Goal: Transaction & Acquisition: Purchase product/service

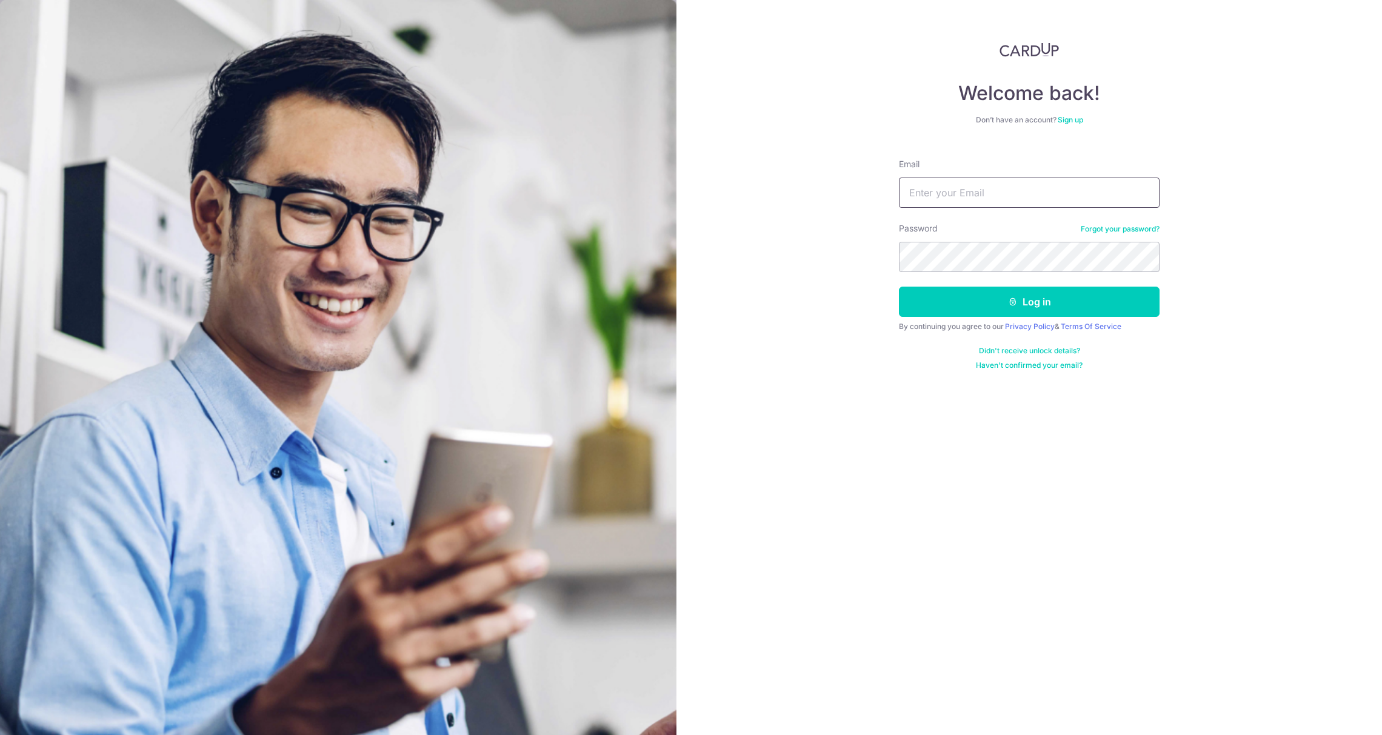
click at [960, 190] on input "Email" at bounding box center [1029, 193] width 261 height 30
type input "ryanncheng@hotmail.com"
click at [1078, 292] on button "Log in" at bounding box center [1029, 302] width 261 height 30
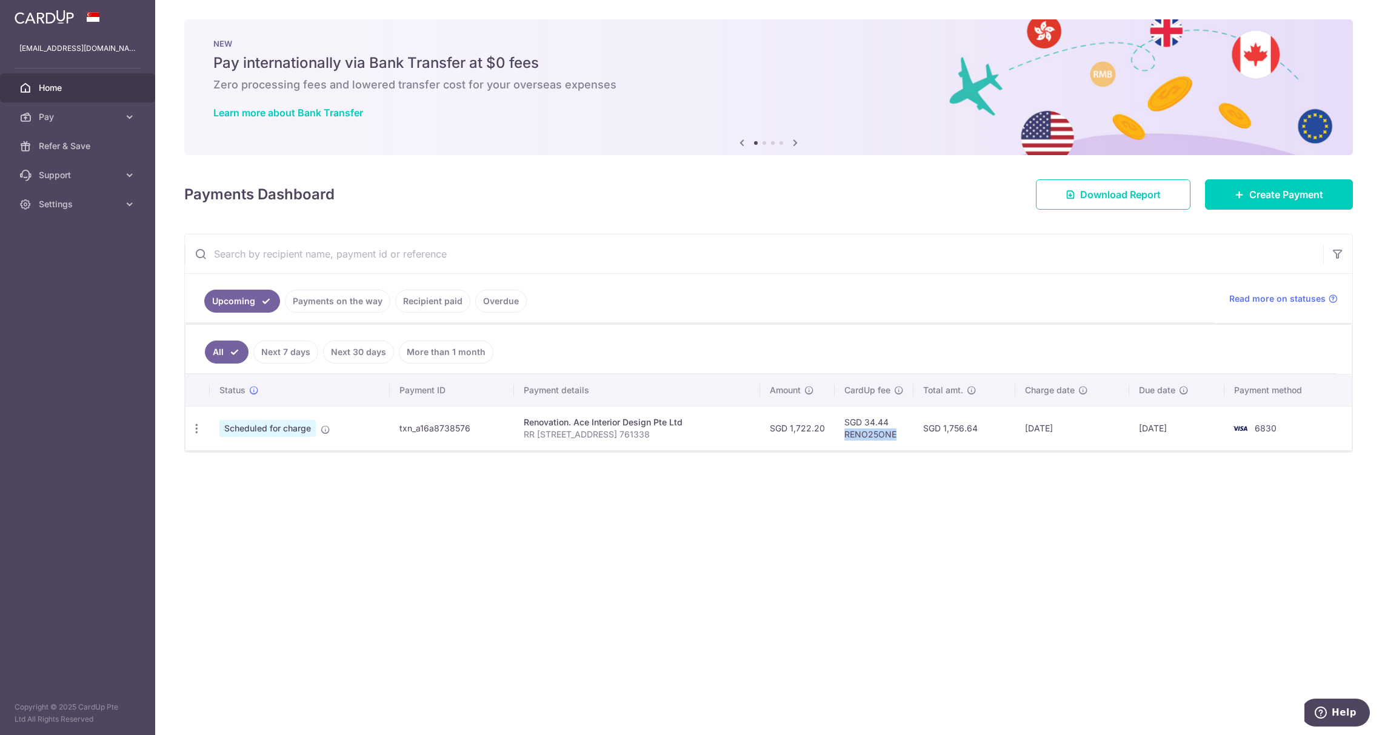
drag, startPoint x: 847, startPoint y: 439, endPoint x: 898, endPoint y: 441, distance: 50.9
click at [898, 441] on td "SGD 34.44 RENO25ONE" at bounding box center [874, 428] width 79 height 44
copy td "RENO25ONE"
click at [1253, 194] on span "Create Payment" at bounding box center [1286, 194] width 74 height 15
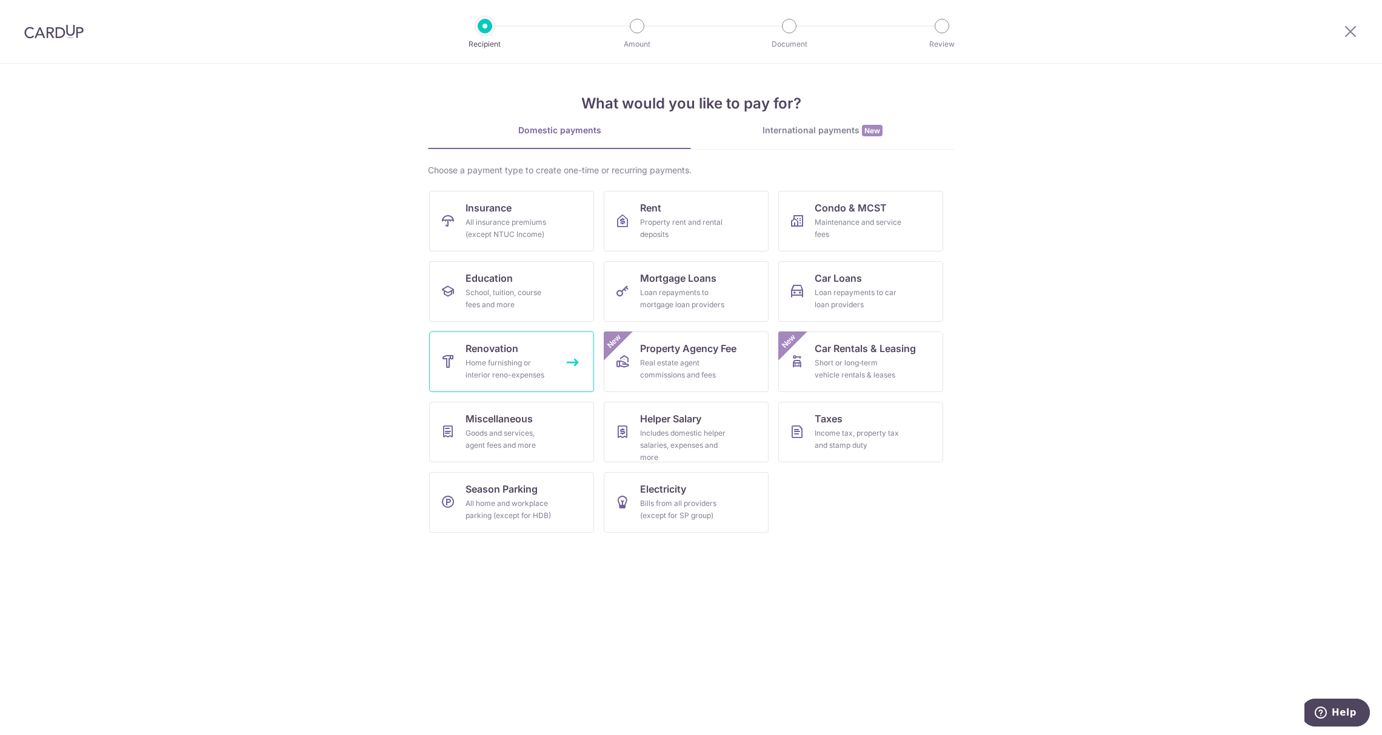
click at [538, 361] on div "Home furnishing or interior reno-expenses" at bounding box center [508, 369] width 87 height 24
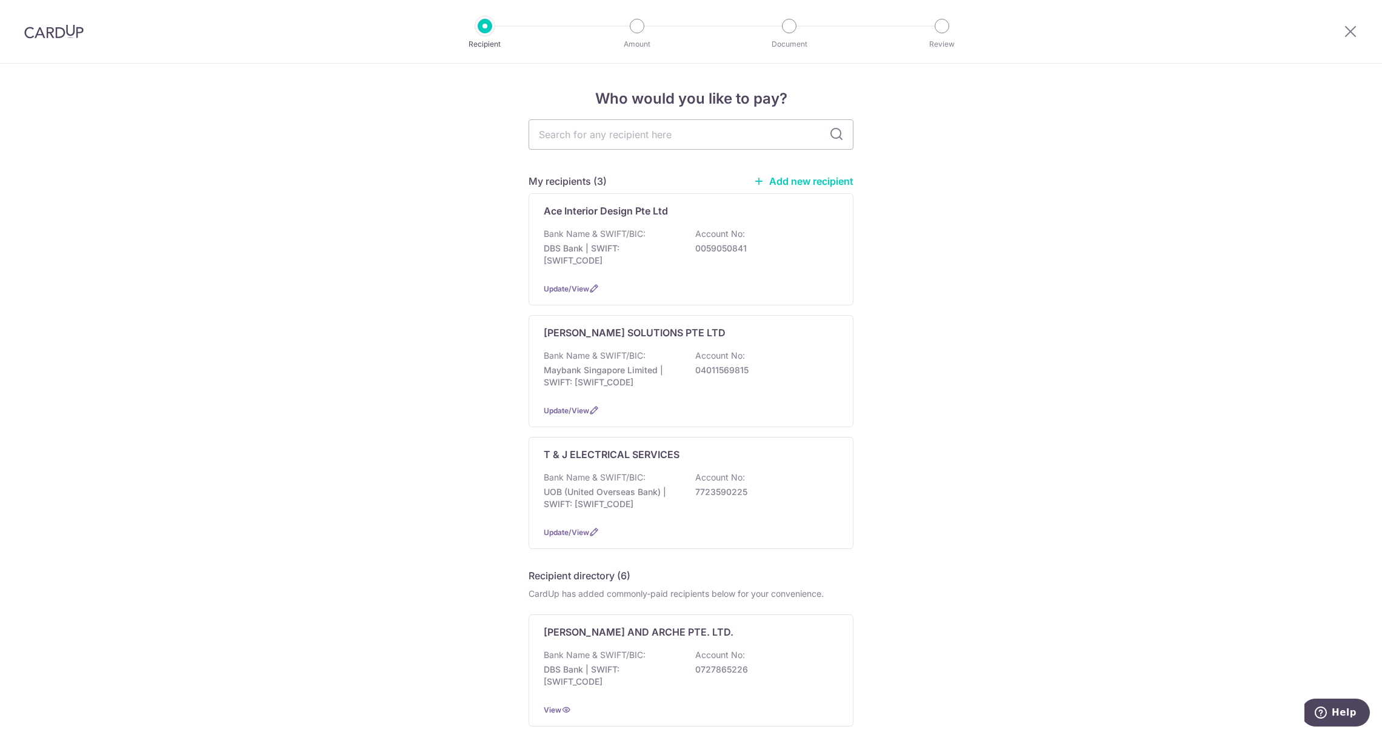
click at [770, 178] on link "Add new recipient" at bounding box center [803, 181] width 100 height 12
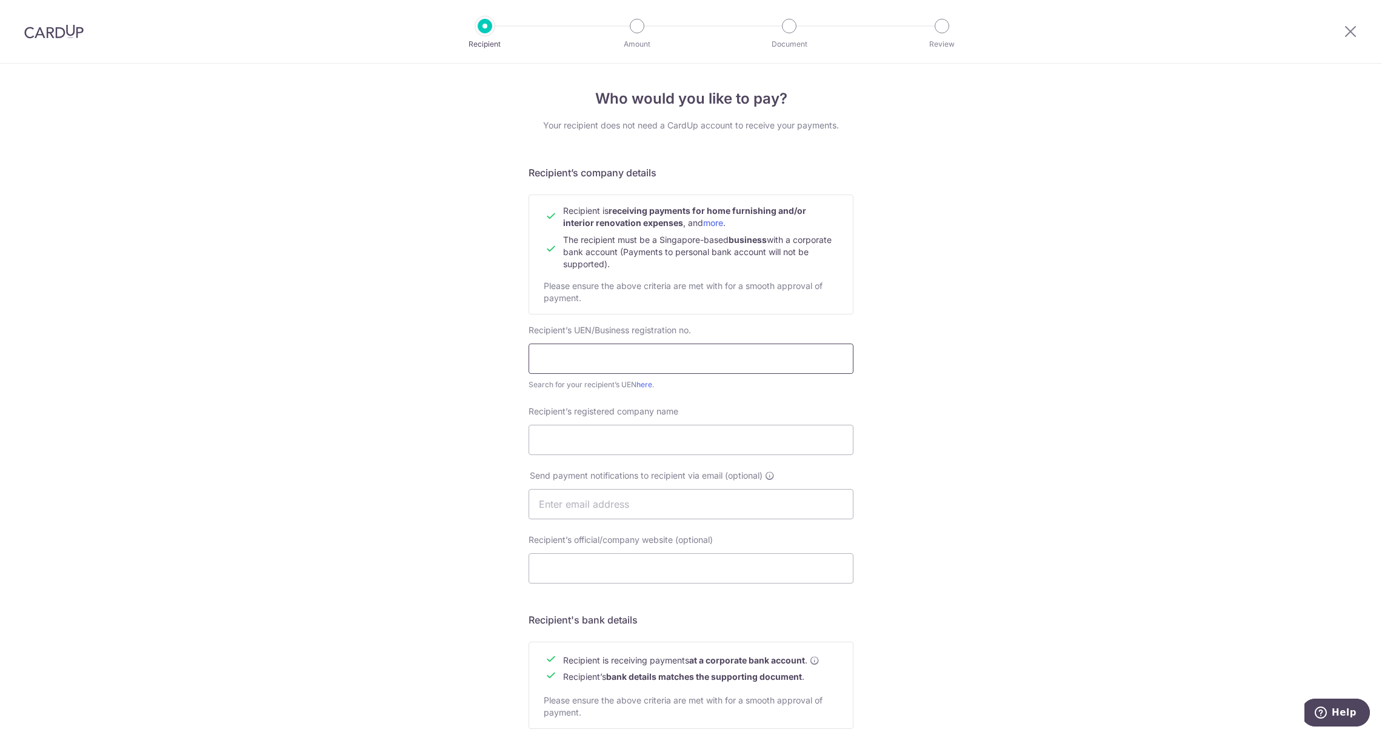
click at [619, 352] on input "text" at bounding box center [690, 359] width 325 height 30
click at [638, 359] on input "text" at bounding box center [690, 359] width 325 height 30
click at [661, 357] on input "text" at bounding box center [690, 359] width 325 height 30
click at [486, 384] on div "Who would you like to pay? Your recipient does not need a CardUp account to rec…" at bounding box center [691, 520] width 1382 height 912
click at [648, 388] on link "here" at bounding box center [644, 384] width 16 height 9
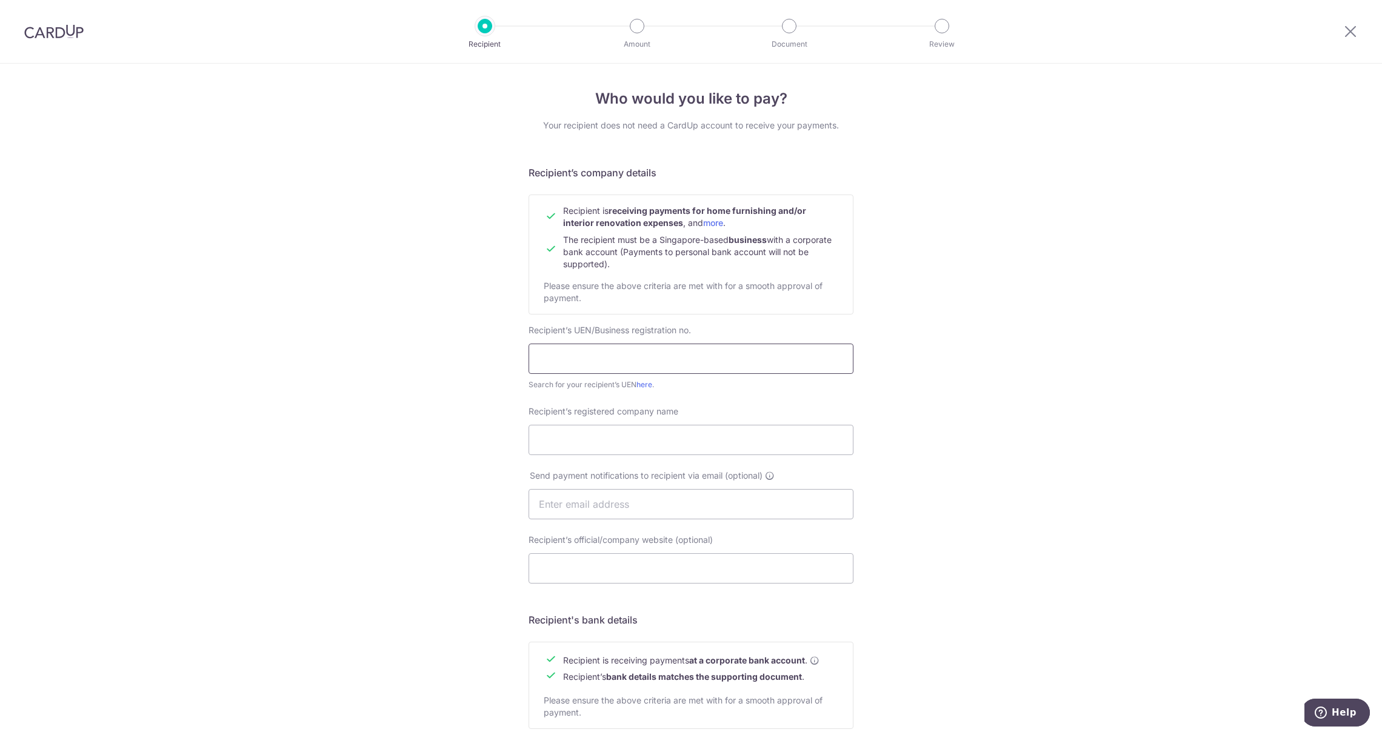
click at [615, 350] on input "text" at bounding box center [690, 359] width 325 height 30
paste input "201401346N"
type input "201401346N"
click at [399, 415] on div "Who would you like to pay? Your recipient does not need a CardUp account to rec…" at bounding box center [691, 520] width 1382 height 912
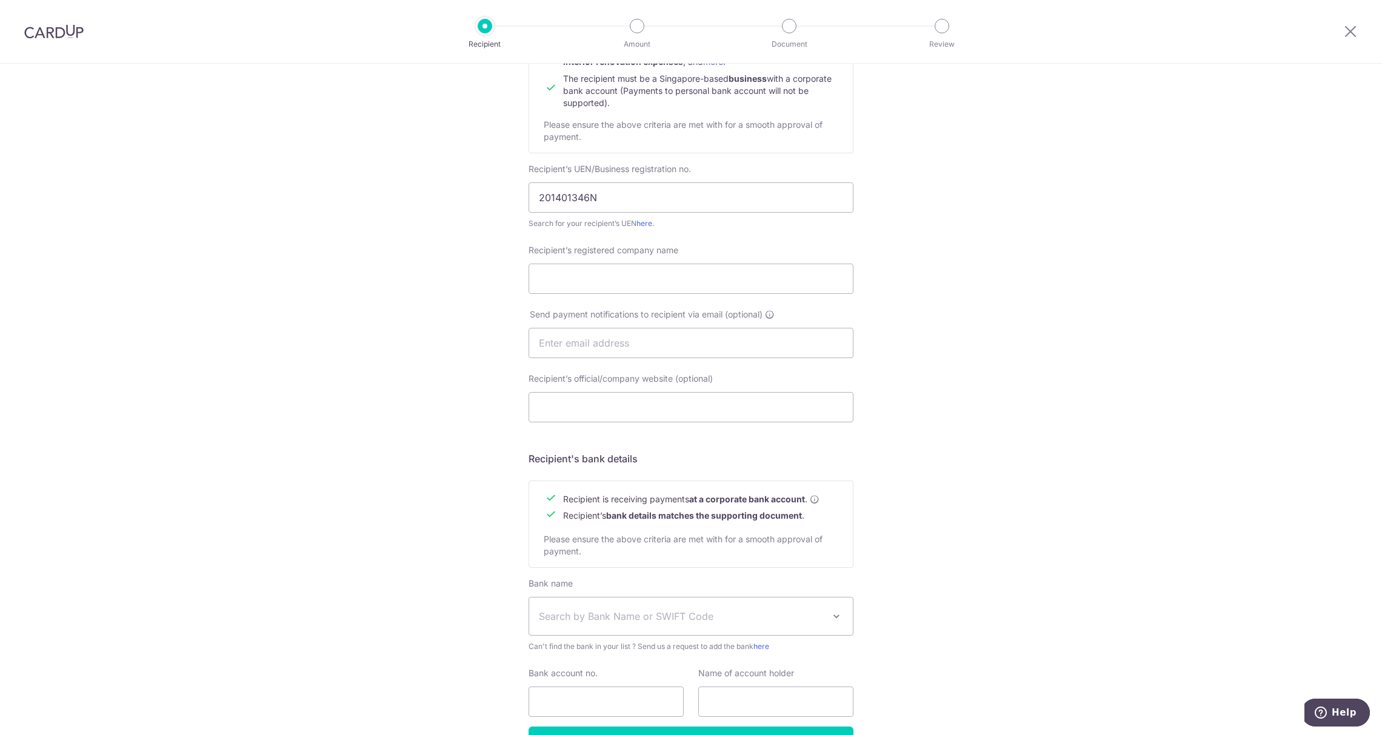
click at [1040, 301] on div "Who would you like to pay? Your recipient does not need a CardUp account to rec…" at bounding box center [691, 358] width 1382 height 912
click at [614, 276] on input "Recipient’s registered company name" at bounding box center [690, 279] width 325 height 30
paste input "SOL LUMINAIRE PTE. LTD."
type input "SOL LUMINAIRE PTE. LTD."
click at [686, 335] on input "text" at bounding box center [690, 343] width 325 height 30
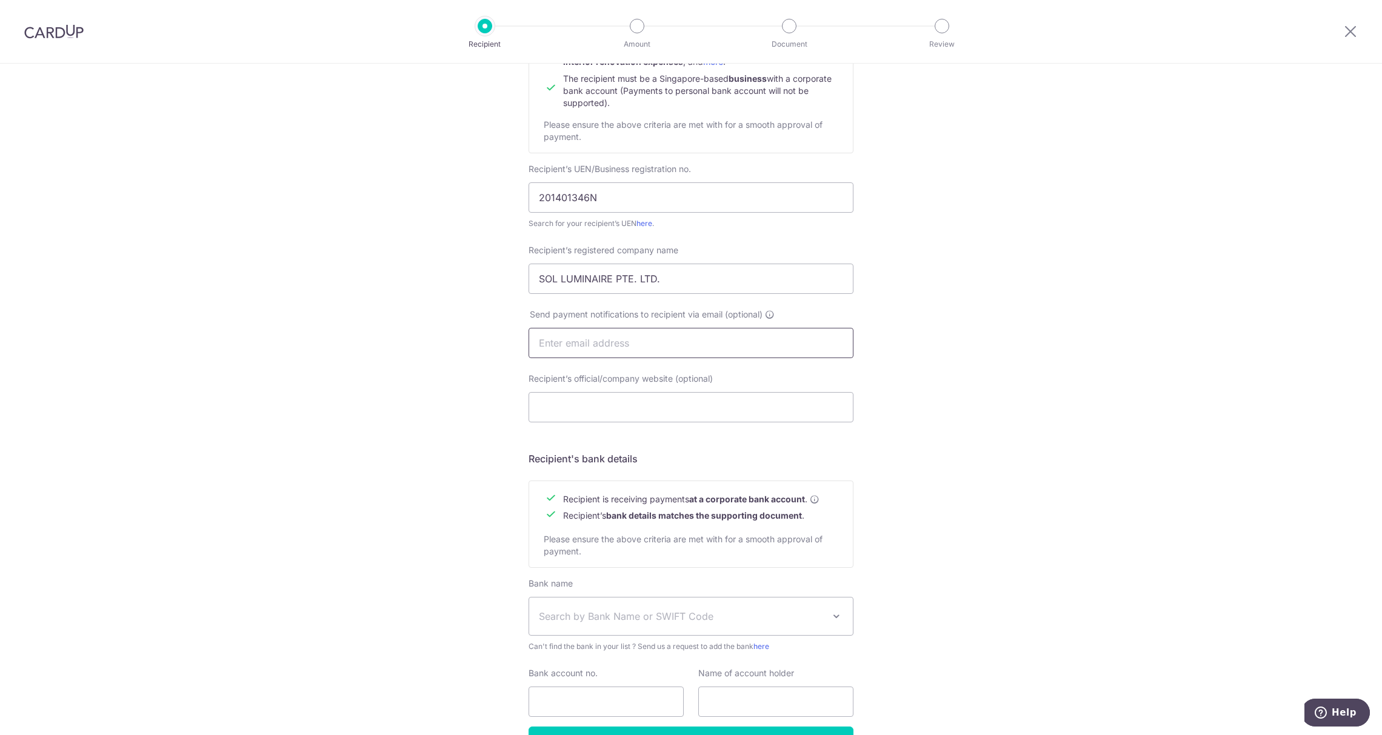
type input "ryanncheng@outlook.com"
drag, startPoint x: 662, startPoint y: 342, endPoint x: 401, endPoint y: 337, distance: 261.3
click at [401, 337] on div "Who would you like to pay? Your recipient does not need a CardUp account to rec…" at bounding box center [691, 358] width 1382 height 912
click at [701, 343] on input "ryanncheng@outlook.com" at bounding box center [690, 343] width 325 height 30
drag, startPoint x: 739, startPoint y: 355, endPoint x: 385, endPoint y: 339, distance: 354.3
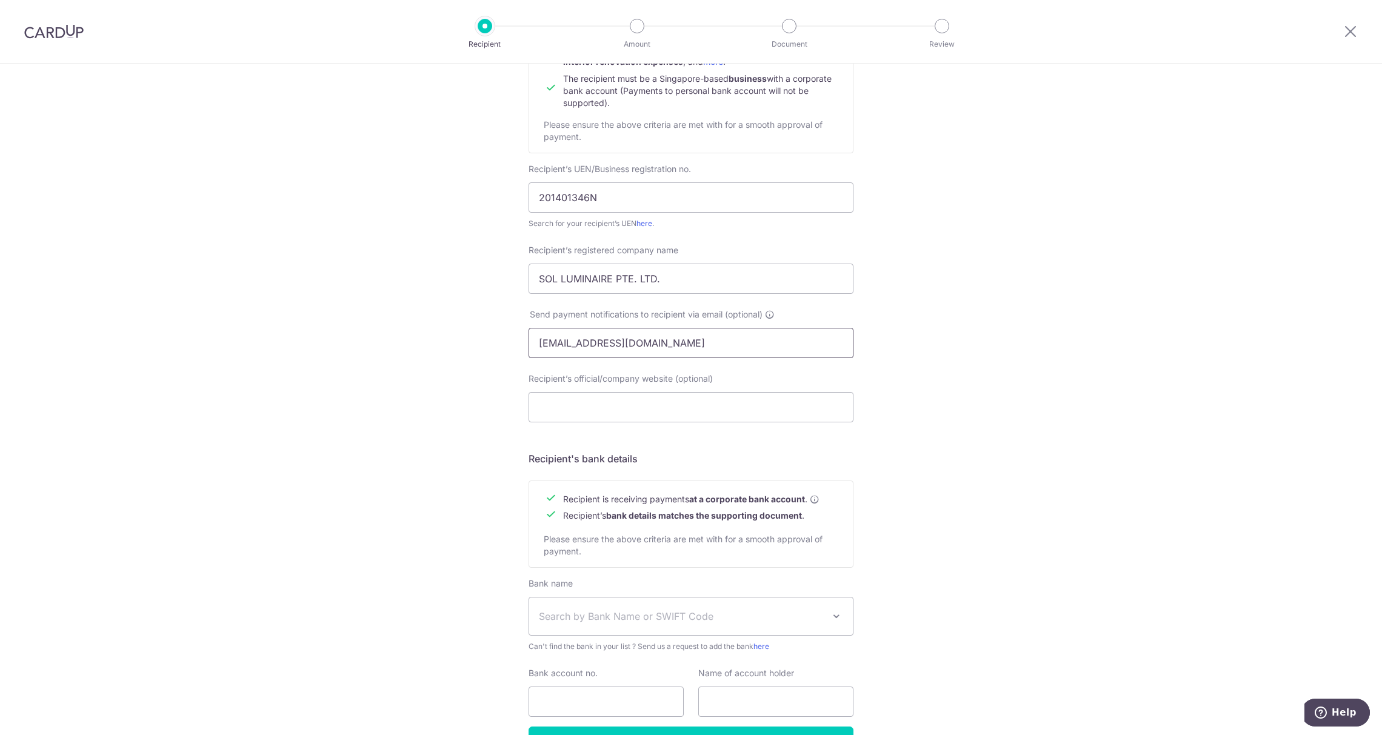
click at [385, 339] on div "Who would you like to pay? Your recipient does not need a CardUp account to rec…" at bounding box center [691, 358] width 1382 height 912
drag, startPoint x: 587, startPoint y: 262, endPoint x: 385, endPoint y: 289, distance: 203.1
click at [324, 259] on div "Who would you like to pay? Your recipient does not need a CardUp account to rec…" at bounding box center [691, 358] width 1382 height 912
click at [584, 418] on input "Recipient’s official/company website (optional)" at bounding box center [690, 407] width 325 height 30
paste input "SOL LUMINAIRE PTE. LTD."
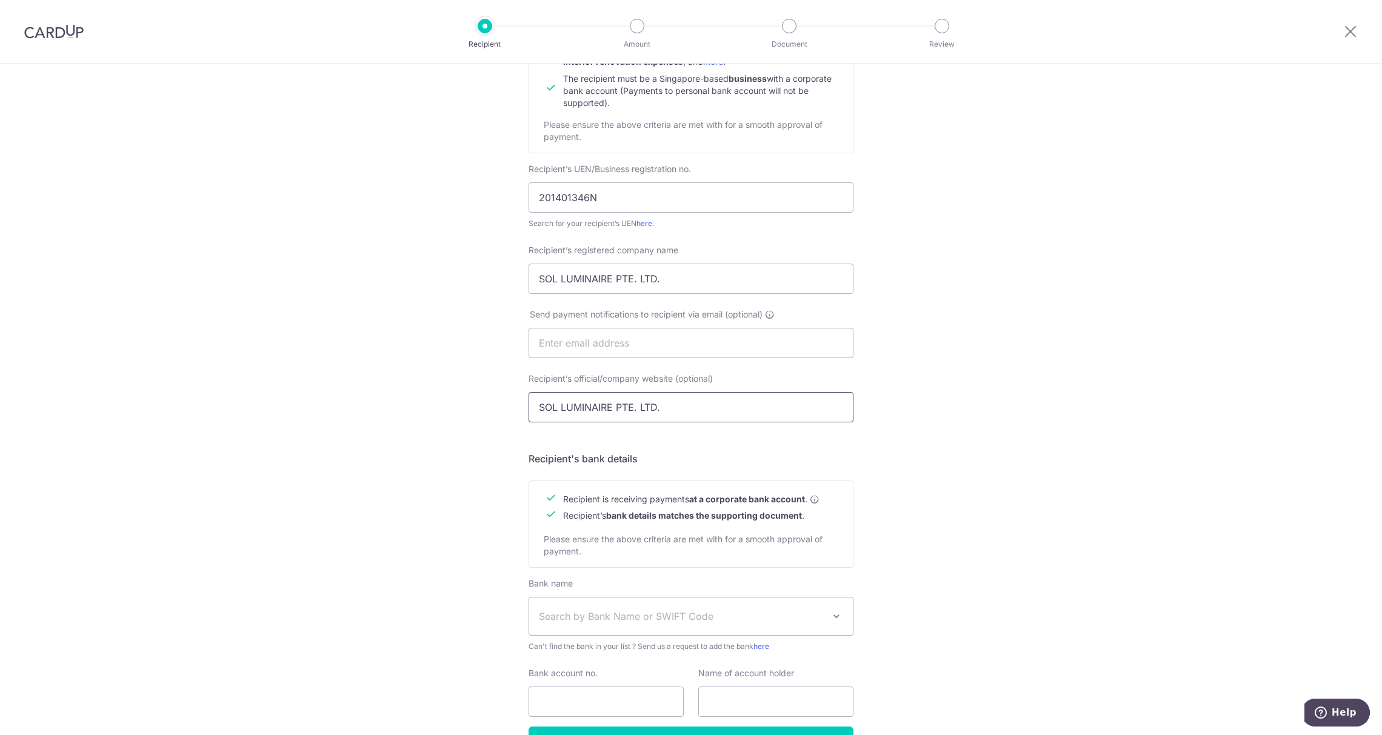
scroll to position [242, 0]
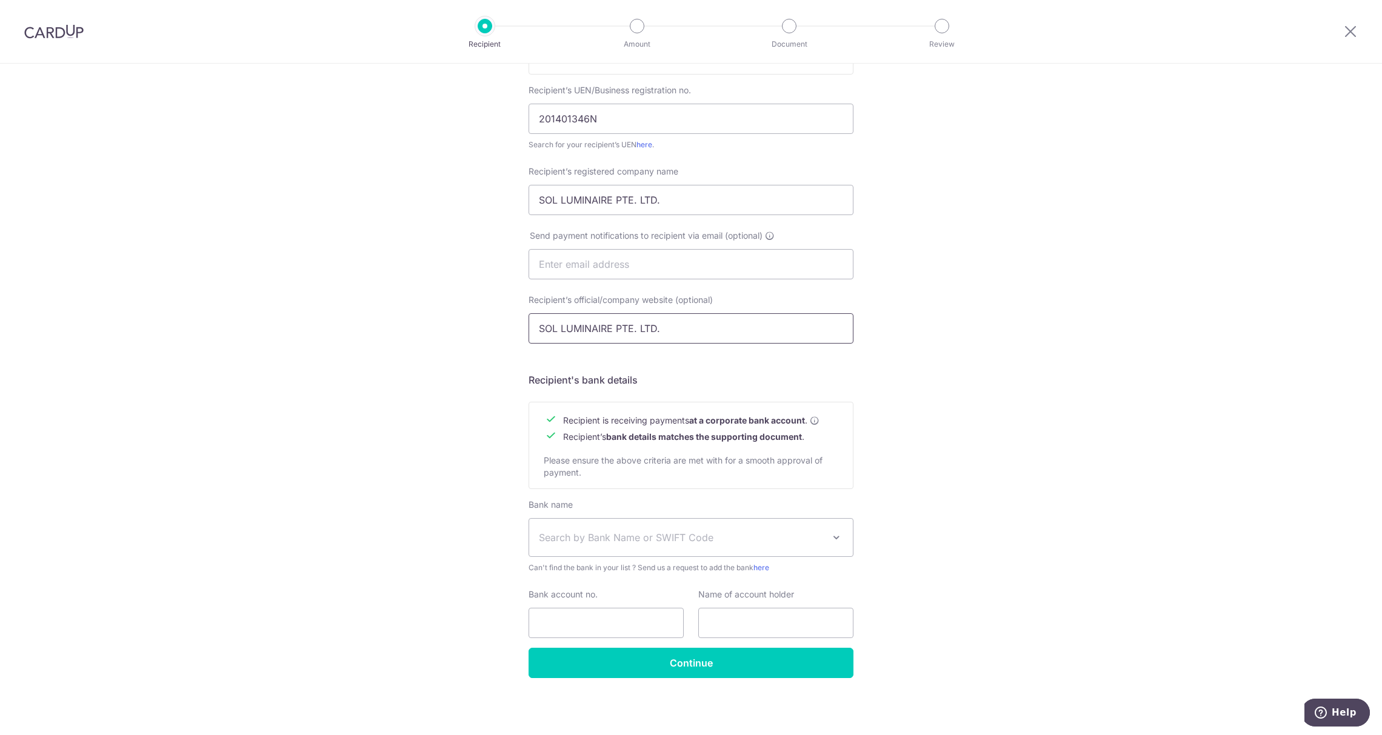
type input "SOL LUMINAIRE PTE. LTD."
click at [643, 539] on span "Search by Bank Name or SWIFT Code" at bounding box center [681, 537] width 285 height 15
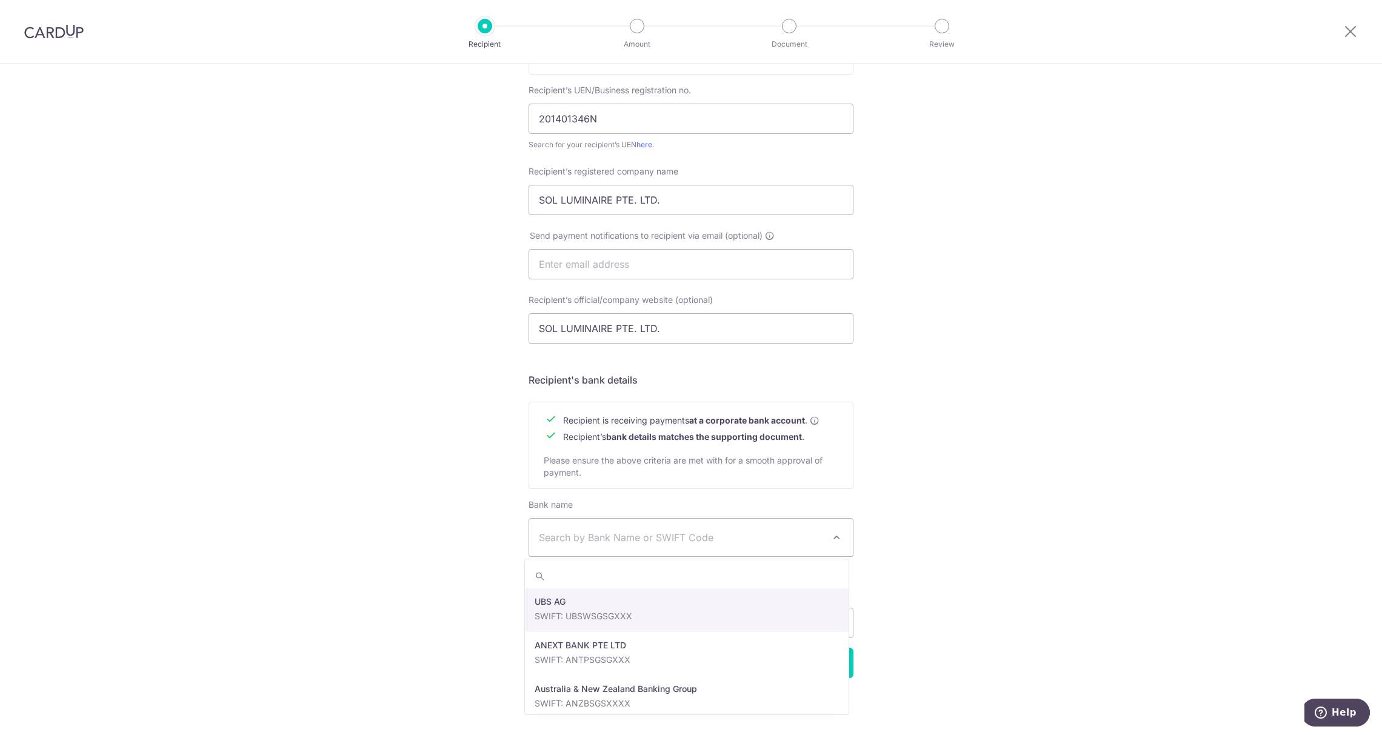
click at [648, 531] on span "Search by Bank Name or SWIFT Code" at bounding box center [681, 537] width 285 height 15
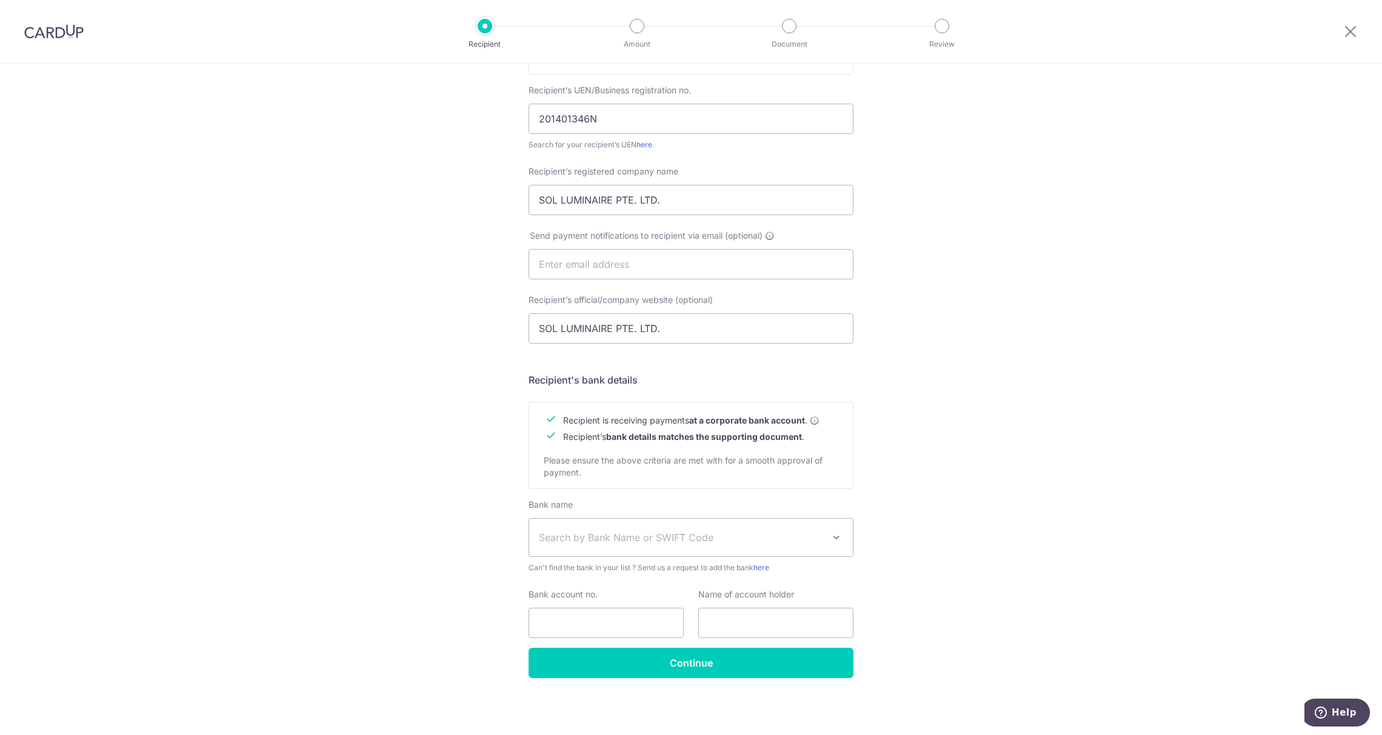
click at [652, 532] on span "Search by Bank Name or SWIFT Code" at bounding box center [681, 537] width 285 height 15
type input "OCBC"
select select "12"
click at [604, 621] on input "Bank account no." at bounding box center [605, 623] width 155 height 30
type input "594223307001"
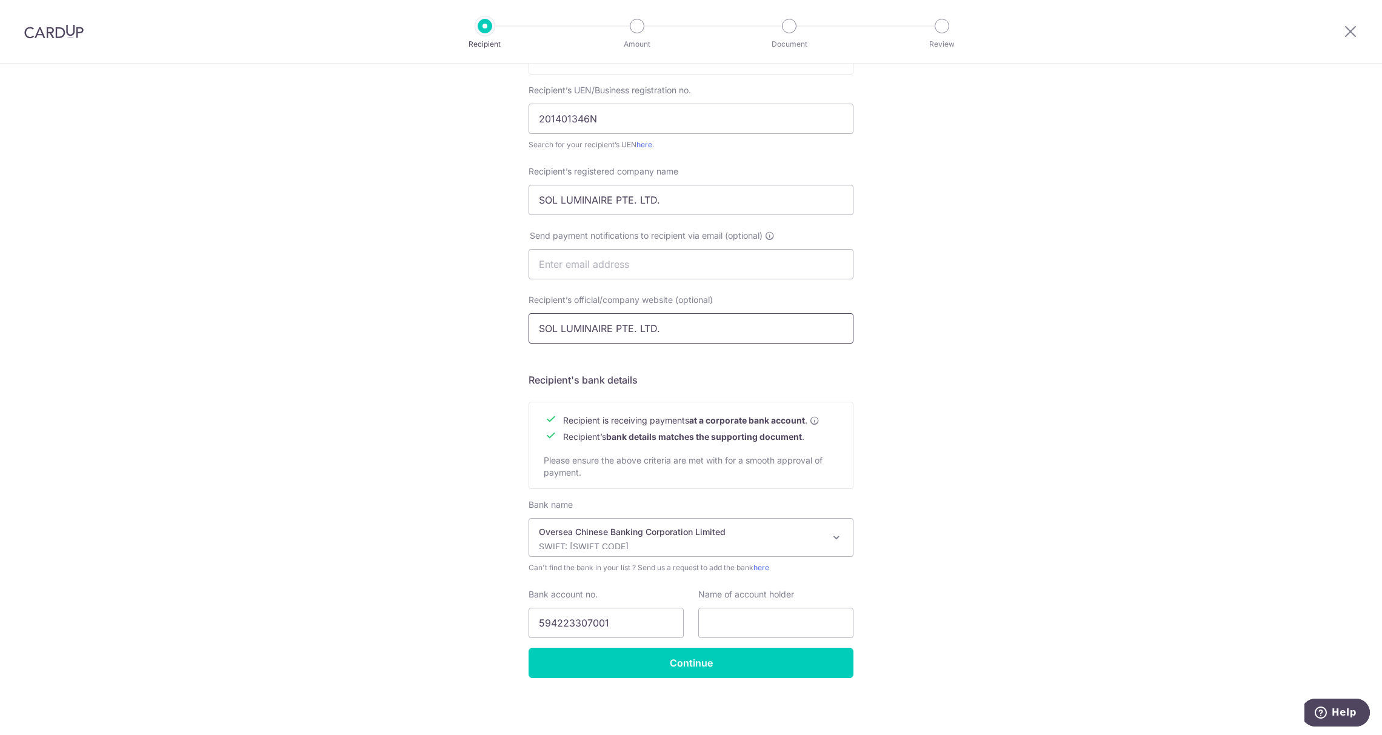
drag, startPoint x: 719, startPoint y: 322, endPoint x: 308, endPoint y: 292, distance: 411.5
click at [308, 292] on div "Who would you like to pay? Your recipient does not need a CardUp account to rec…" at bounding box center [691, 280] width 1382 height 912
click at [735, 608] on input "text" at bounding box center [775, 623] width 155 height 30
paste input "SOL LUMINAIRE PTE. LTD."
type input "SOL LUMINAIRE PTE. LTD."
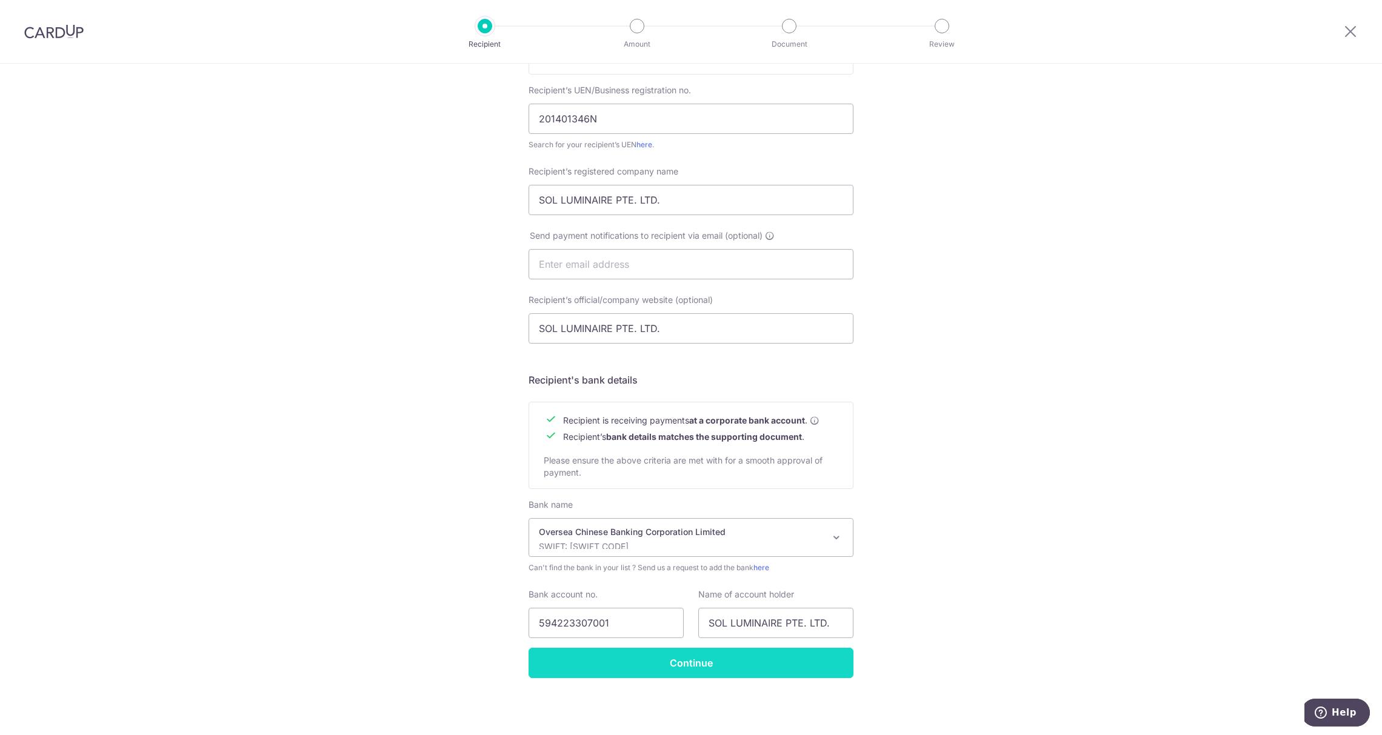
click at [704, 668] on input "Continue" at bounding box center [690, 663] width 325 height 30
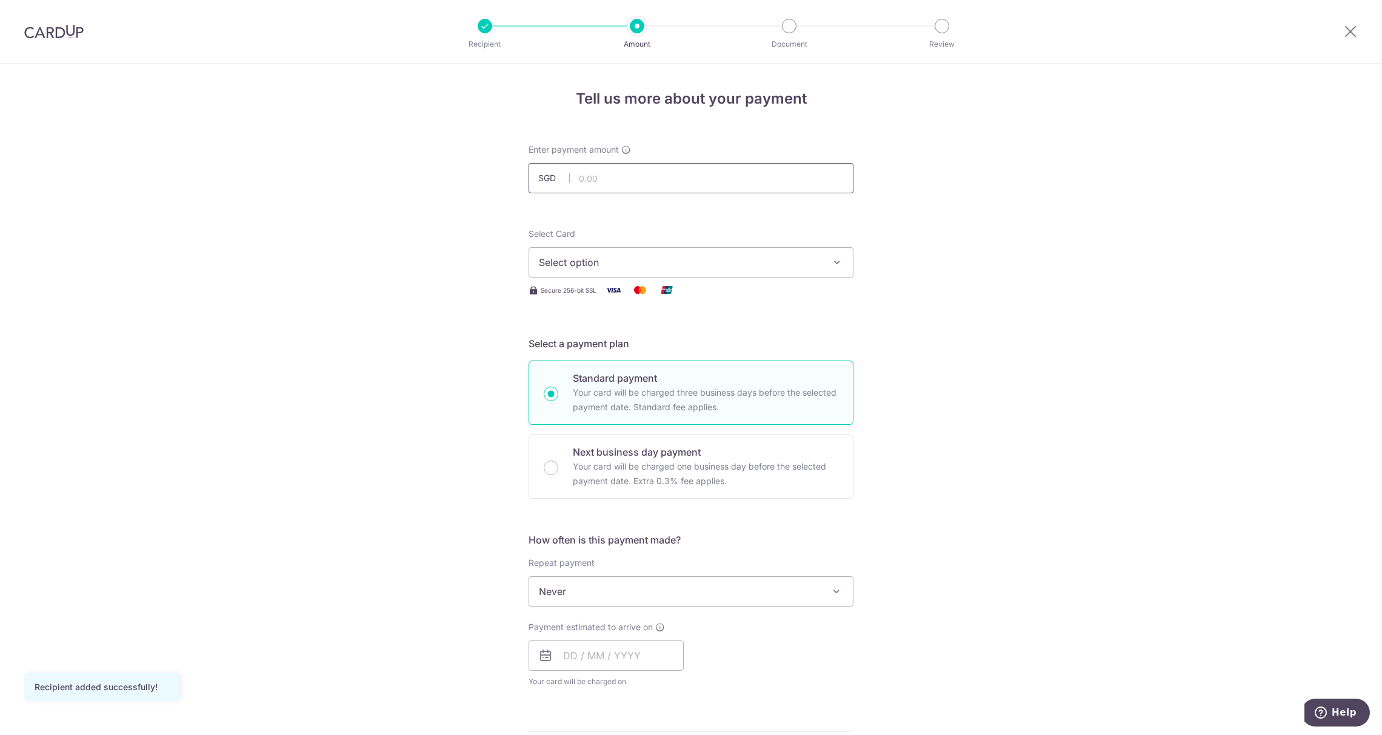
click at [608, 168] on input "text" at bounding box center [690, 178] width 325 height 30
type input "1"
type input "1,686.88"
click at [689, 262] on span "Select option" at bounding box center [680, 262] width 282 height 15
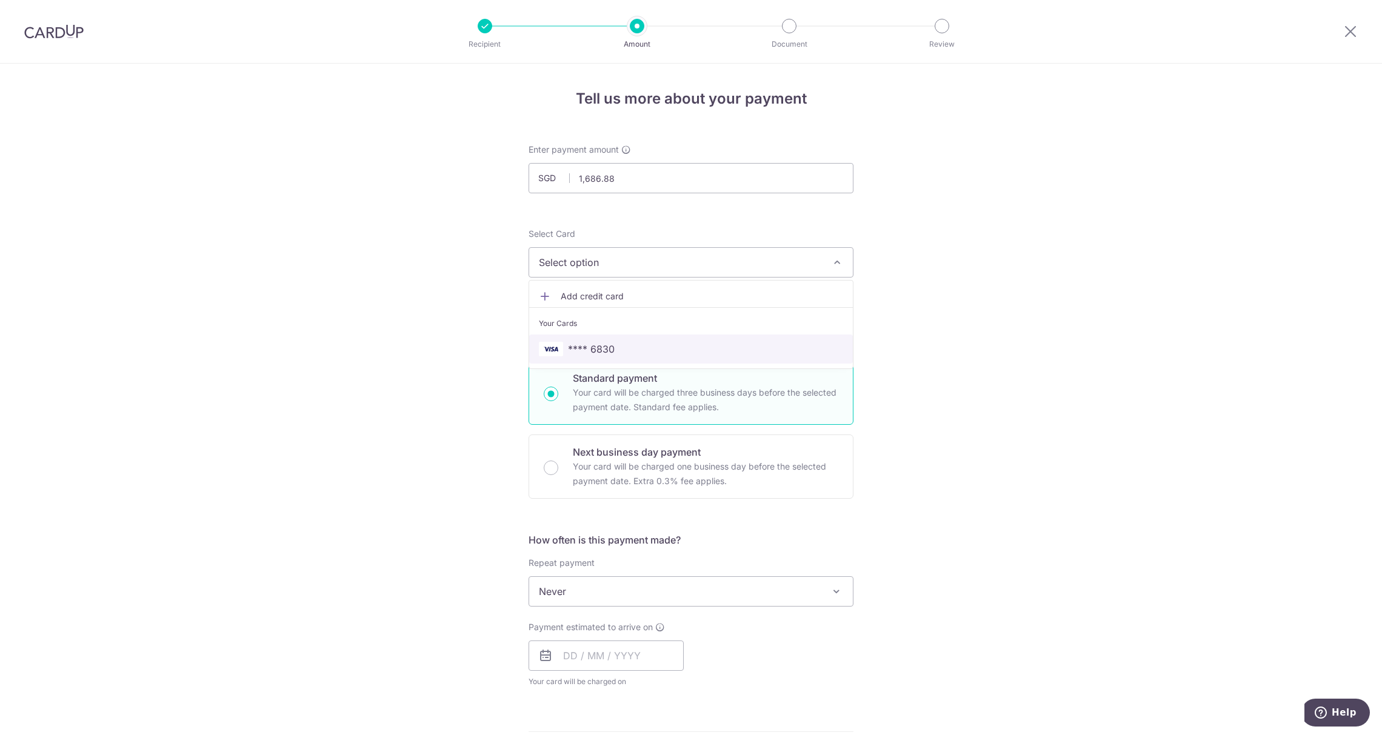
click at [645, 353] on span "**** 6830" at bounding box center [691, 349] width 304 height 15
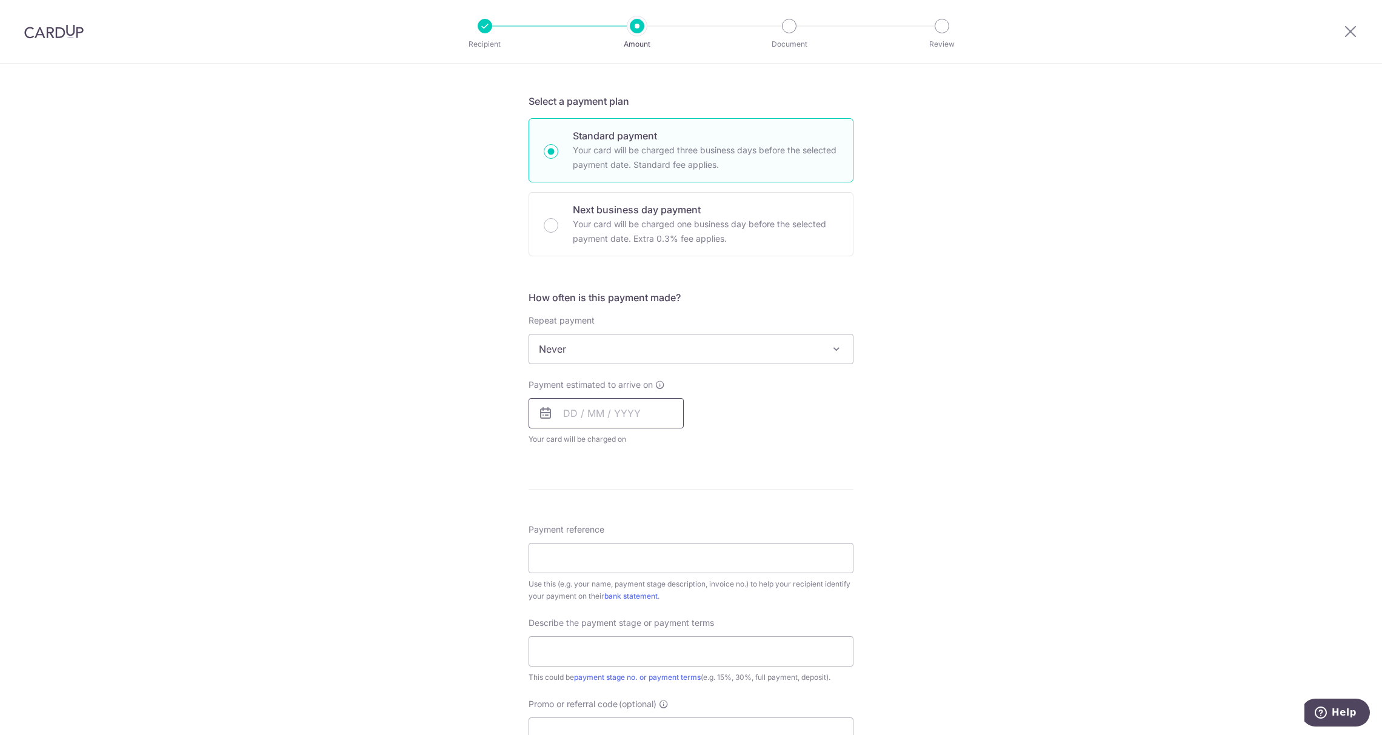
click at [585, 416] on input "text" at bounding box center [605, 413] width 155 height 30
click at [641, 546] on link "18" at bounding box center [650, 547] width 19 height 19
type input "18/09/2025"
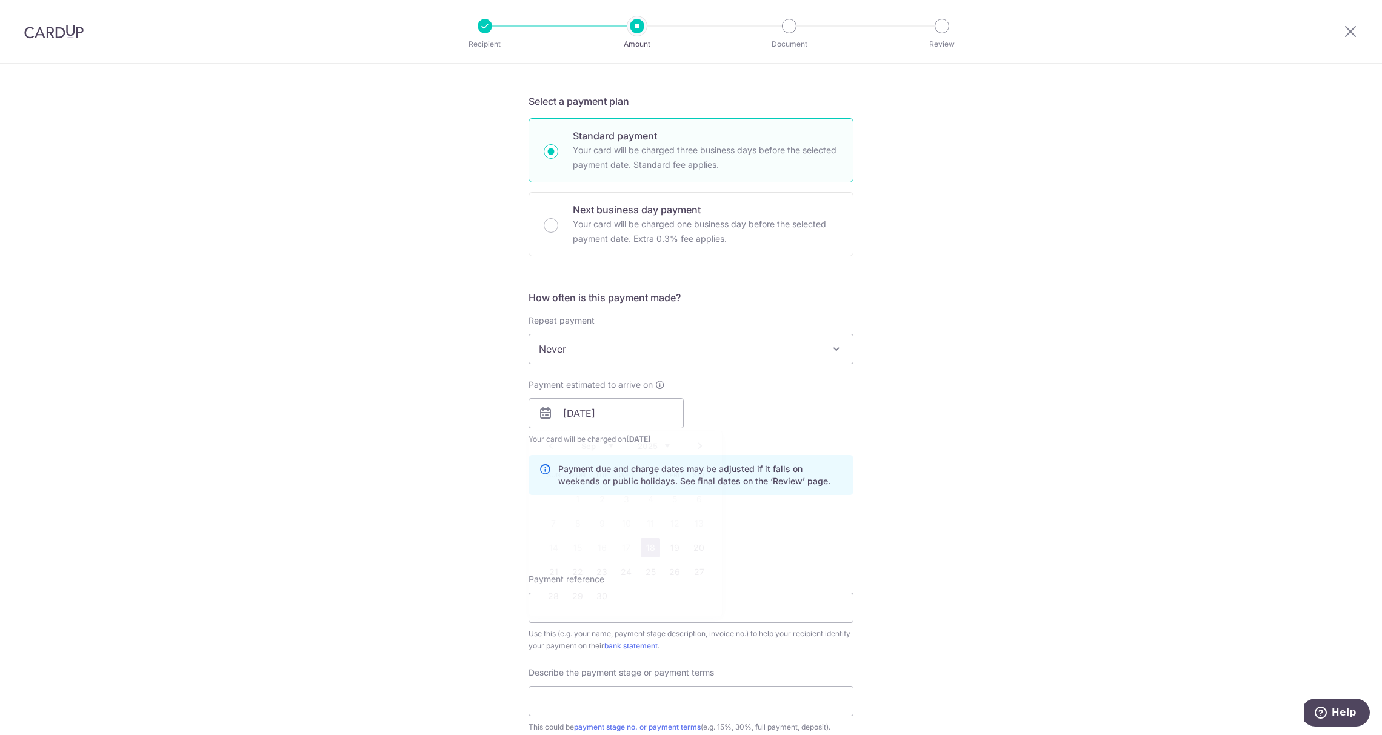
click at [640, 546] on form "Enter payment amount SGD 1,686.88 1686.88 Recipient added successfully! Select …" at bounding box center [690, 446] width 325 height 1090
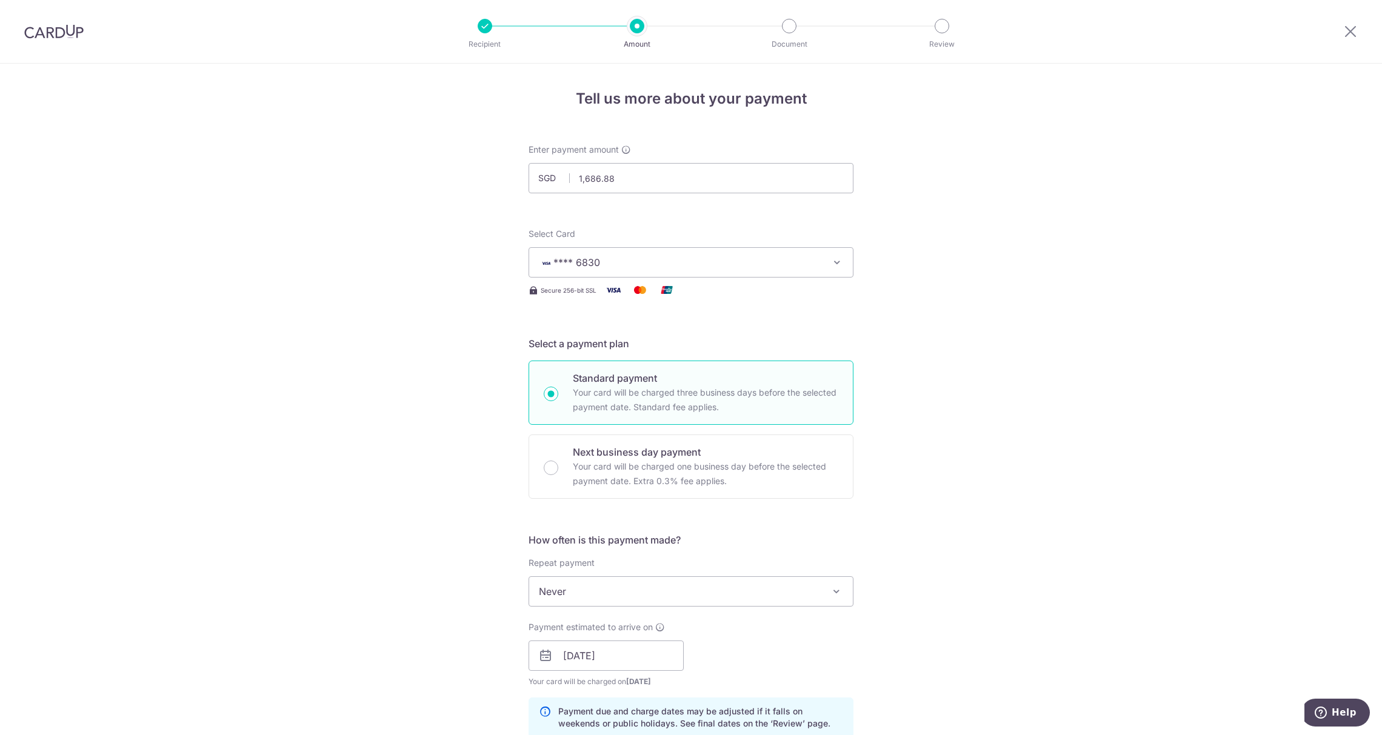
click at [994, 444] on div "Tell us more about your payment Enter payment amount SGD 1,686.88 1686.88 Recip…" at bounding box center [691, 677] width 1382 height 1227
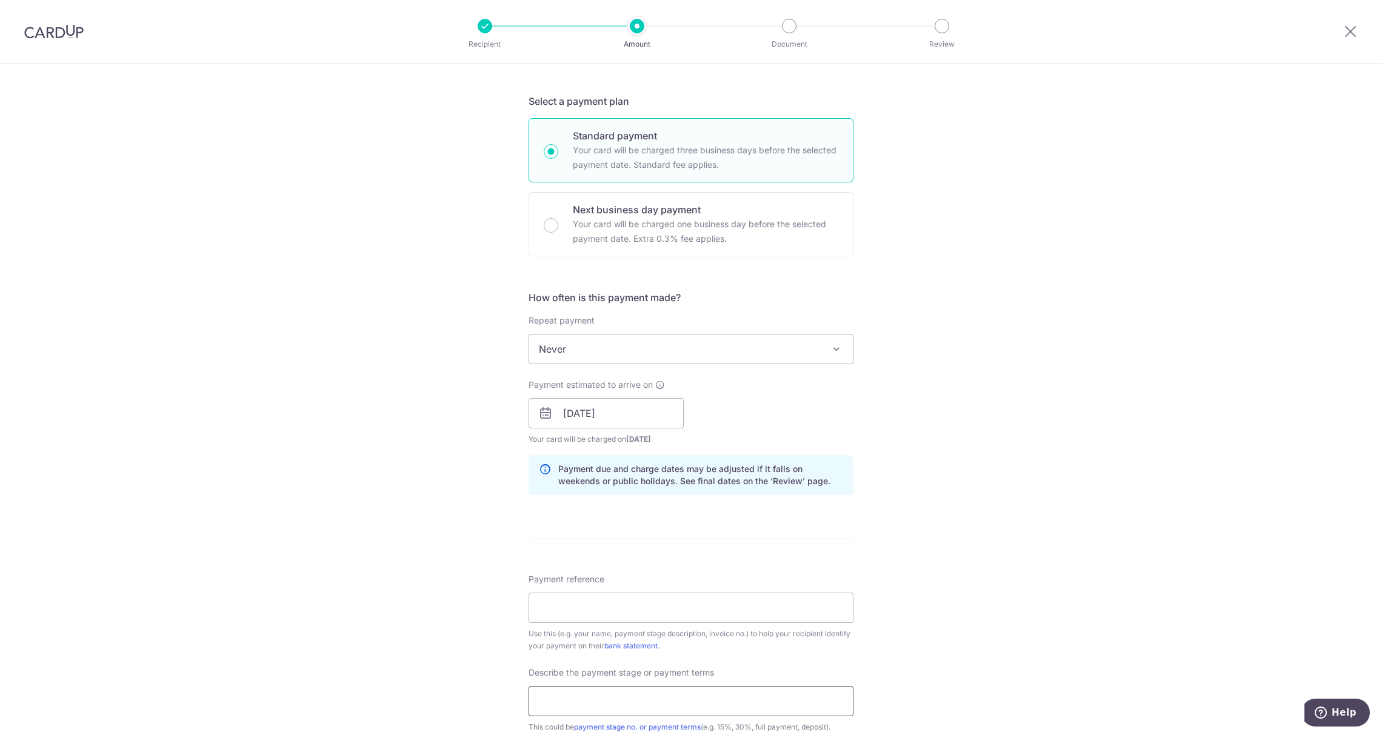
scroll to position [558, 0]
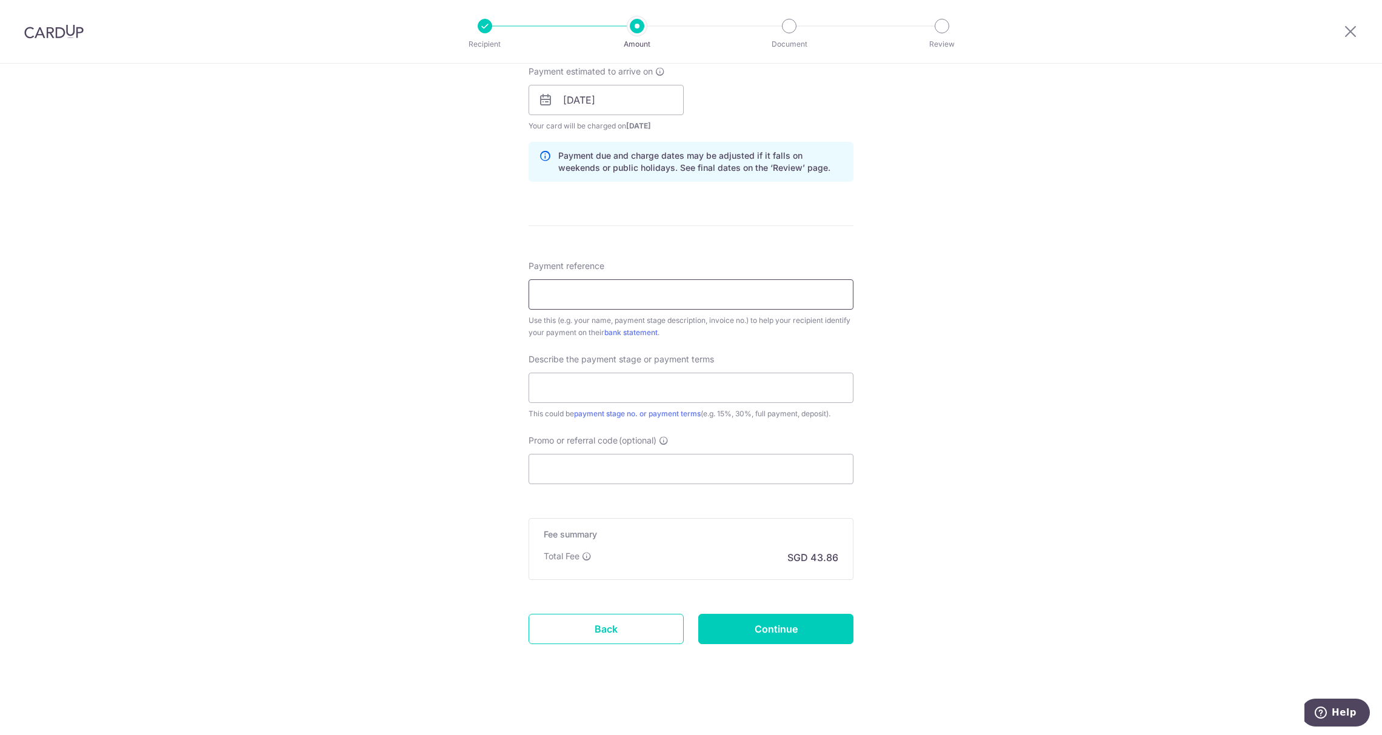
click at [601, 306] on input "Payment reference" at bounding box center [690, 294] width 325 height 30
click at [585, 289] on input "Payment reference" at bounding box center [690, 294] width 325 height 30
paste input "SO55443"
click at [1019, 349] on div "Tell us more about your payment Enter payment amount SGD 1,686.88 1686.88 Recip…" at bounding box center [691, 121] width 1382 height 1227
click at [667, 297] on input "SO55443" at bounding box center [690, 294] width 325 height 30
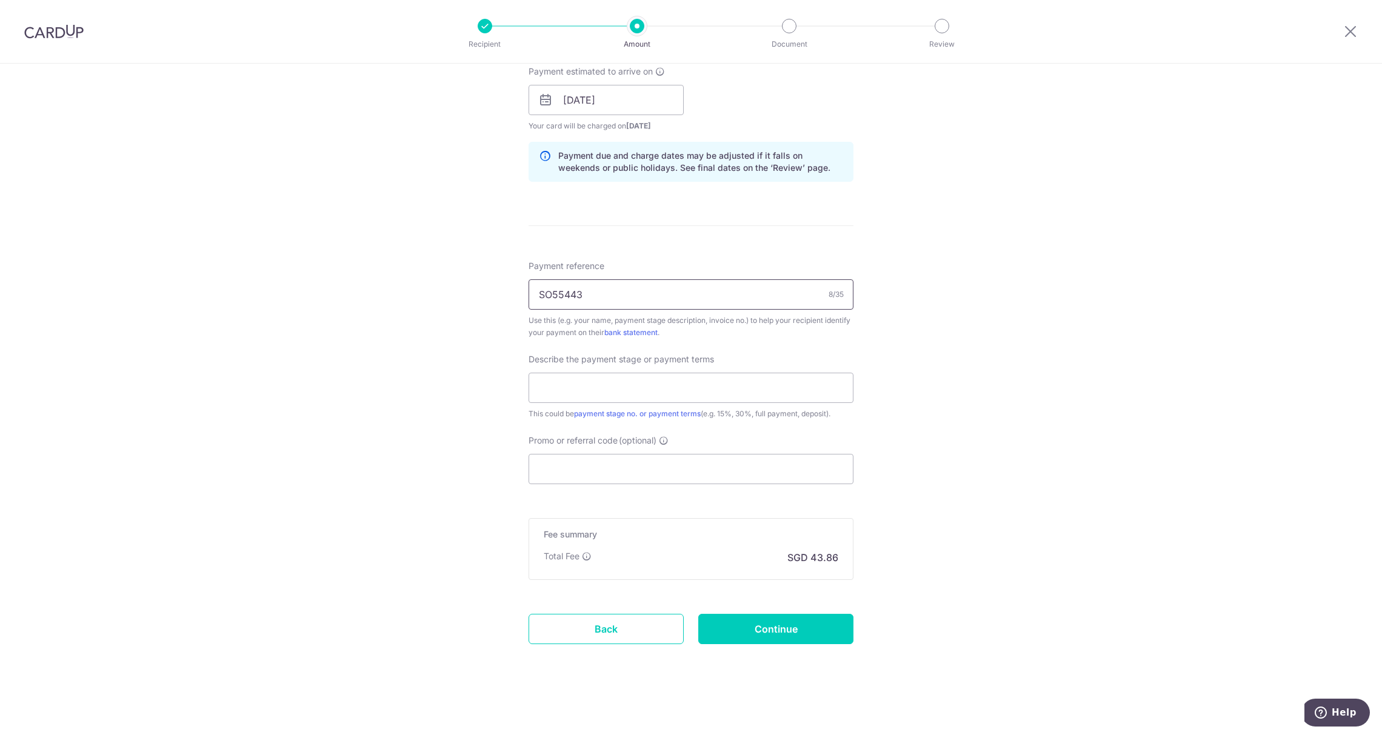
drag, startPoint x: 642, startPoint y: 275, endPoint x: 646, endPoint y: 287, distance: 12.7
click at [642, 276] on div "Payment reference SO55443 8/35 Use this (e.g. your name, payment stage descript…" at bounding box center [690, 299] width 325 height 79
click at [646, 289] on input "SO55443" at bounding box center [690, 294] width 325 height 30
paste input "338A Yishun Ave 6 #14 - 66"
click at [582, 291] on input "SO55443 338A Yishun Ave 6 #14 - 66" at bounding box center [690, 294] width 325 height 30
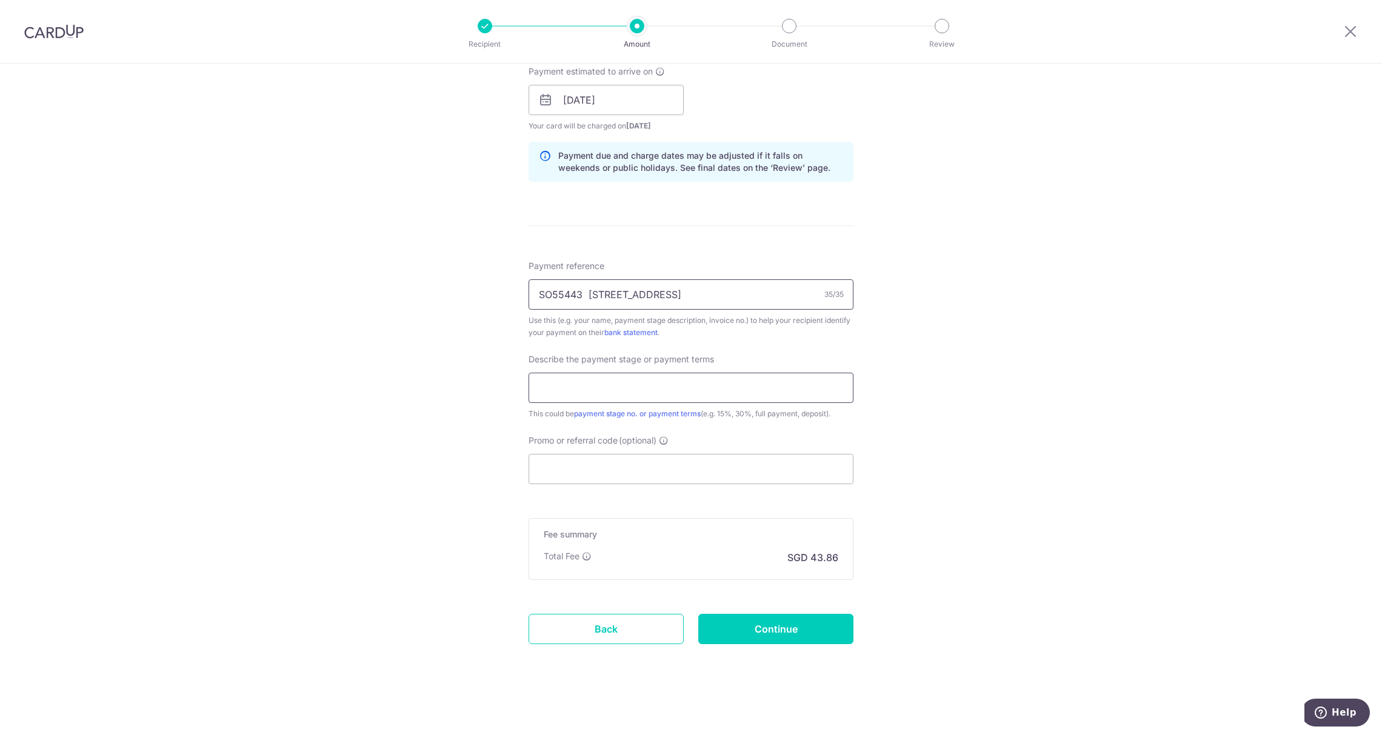
type input "SO55443 [STREET_ADDRESS]"
click at [573, 401] on div "Describe the payment stage or payment terms This could be payment stage no. or …" at bounding box center [690, 386] width 325 height 67
click at [594, 389] on input "text" at bounding box center [690, 388] width 325 height 30
click at [619, 388] on input "text" at bounding box center [690, 388] width 325 height 30
click at [644, 381] on input "text" at bounding box center [690, 388] width 325 height 30
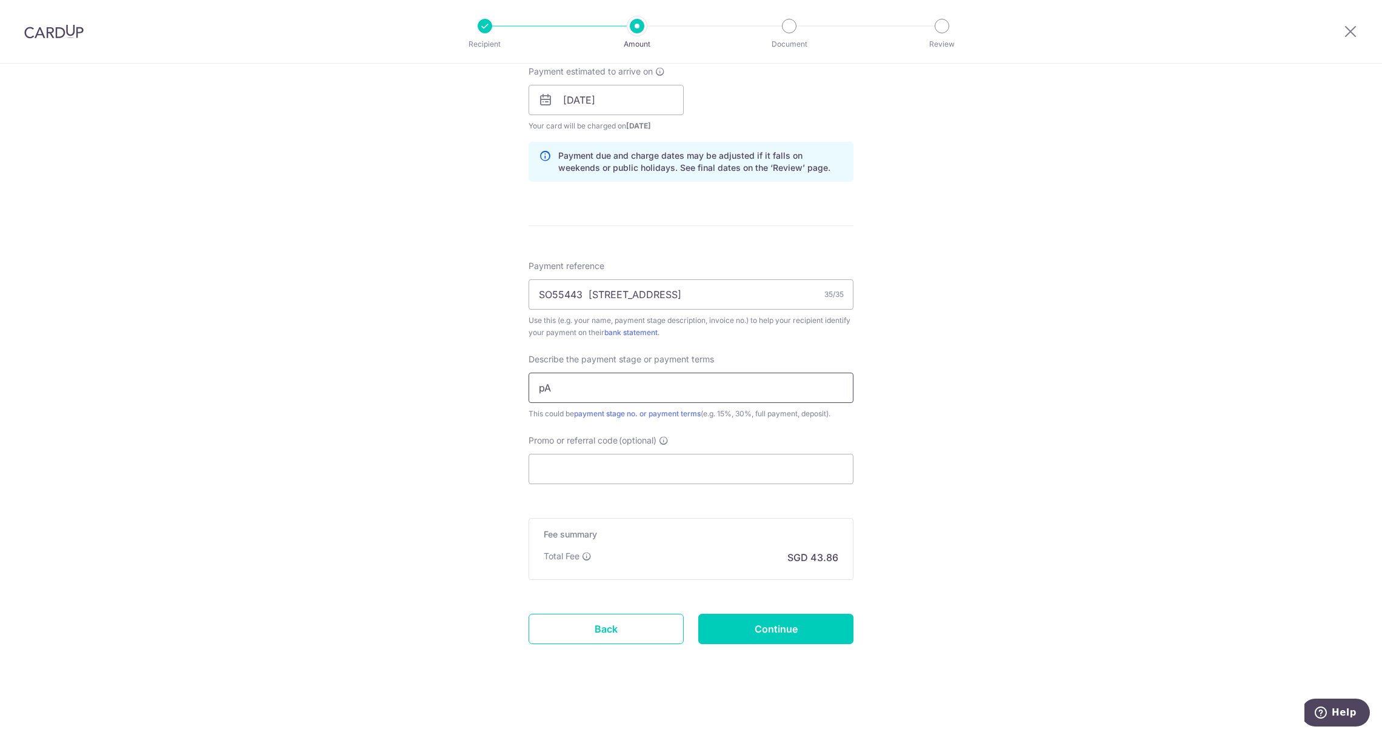
type input "p"
type input "PAYMENT"
click at [690, 473] on input "Promo or referral code (optional)" at bounding box center [690, 469] width 325 height 30
paste input "338A Yishun Ave 6 #14 - 661"
type input "338A Yishun Ave 6 #14 - 661"
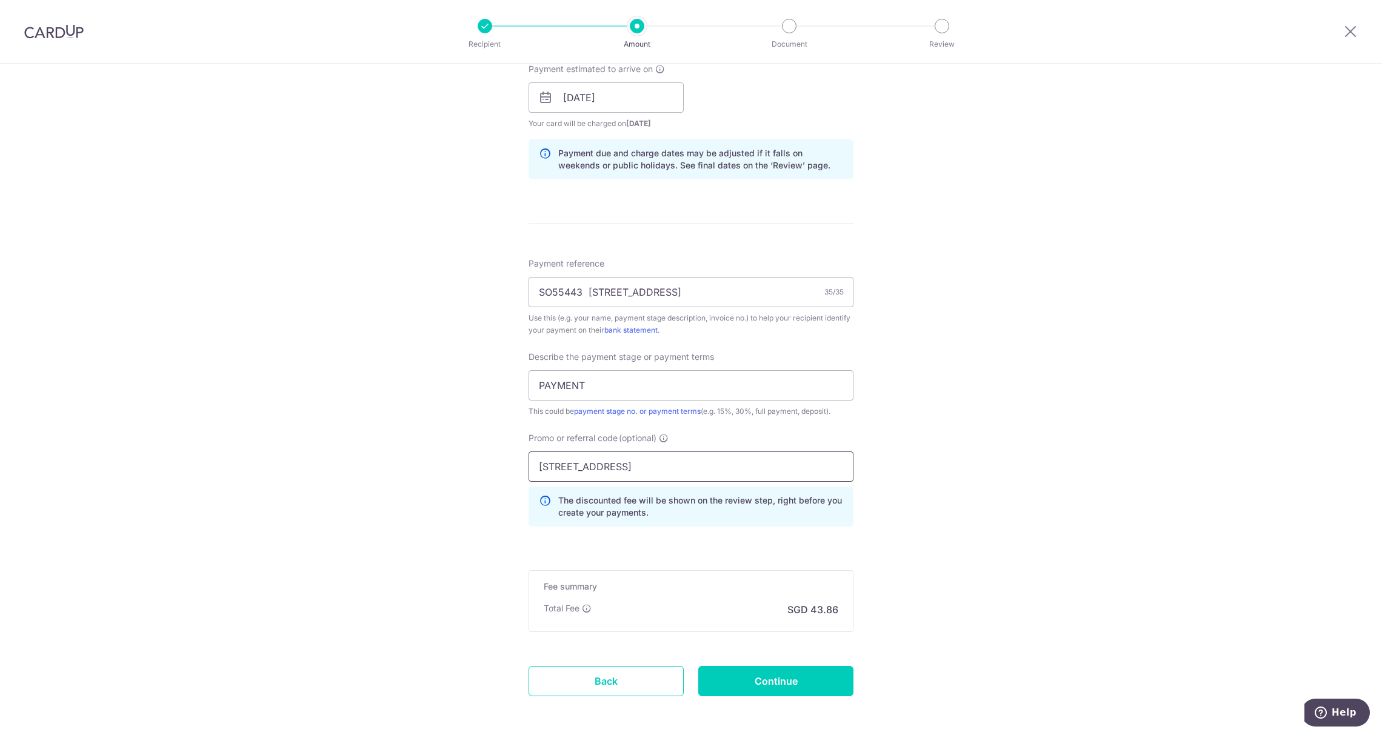
drag, startPoint x: 737, startPoint y: 456, endPoint x: 124, endPoint y: 452, distance: 613.3
click at [124, 452] on div "Tell us more about your payment Enter payment amount SGD 1,686.88 1686.88 Recip…" at bounding box center [691, 146] width 1382 height 1282
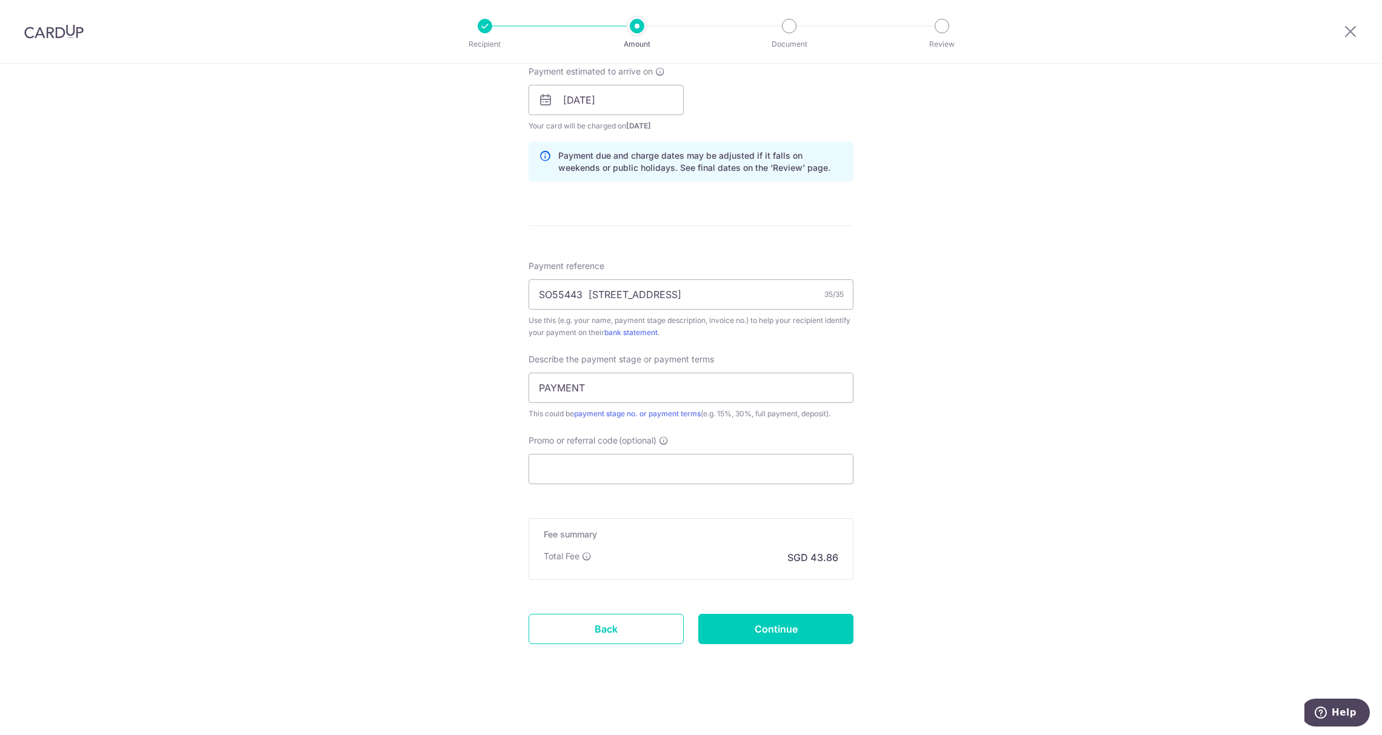
click at [97, 372] on div "Tell us more about your payment Enter payment amount SGD 1,686.88 1686.88 Recip…" at bounding box center [691, 121] width 1382 height 1227
click at [606, 476] on input "Promo or referral code (optional)" at bounding box center [690, 469] width 325 height 30
paste input "RENO25ONE"
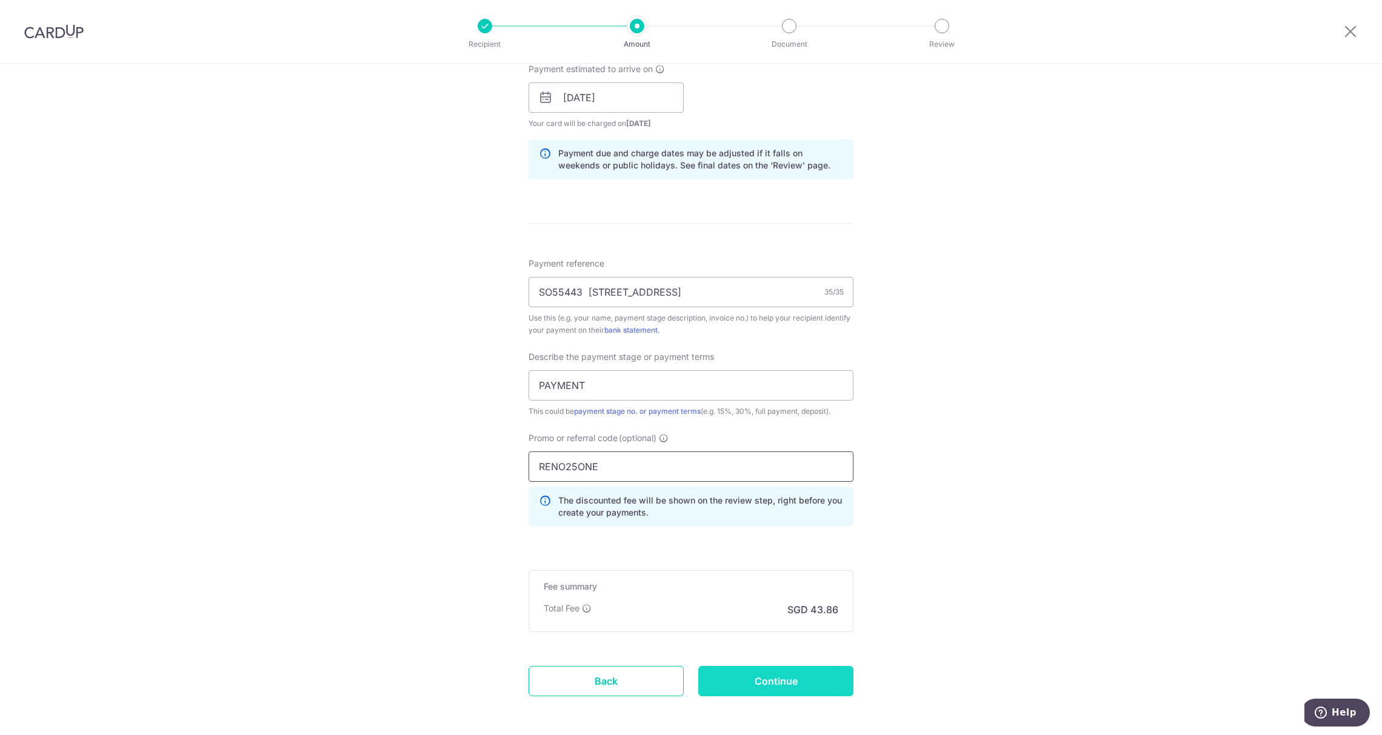
type input "RENO25ONE"
click at [775, 679] on input "Continue" at bounding box center [775, 681] width 155 height 30
type input "Create Schedule"
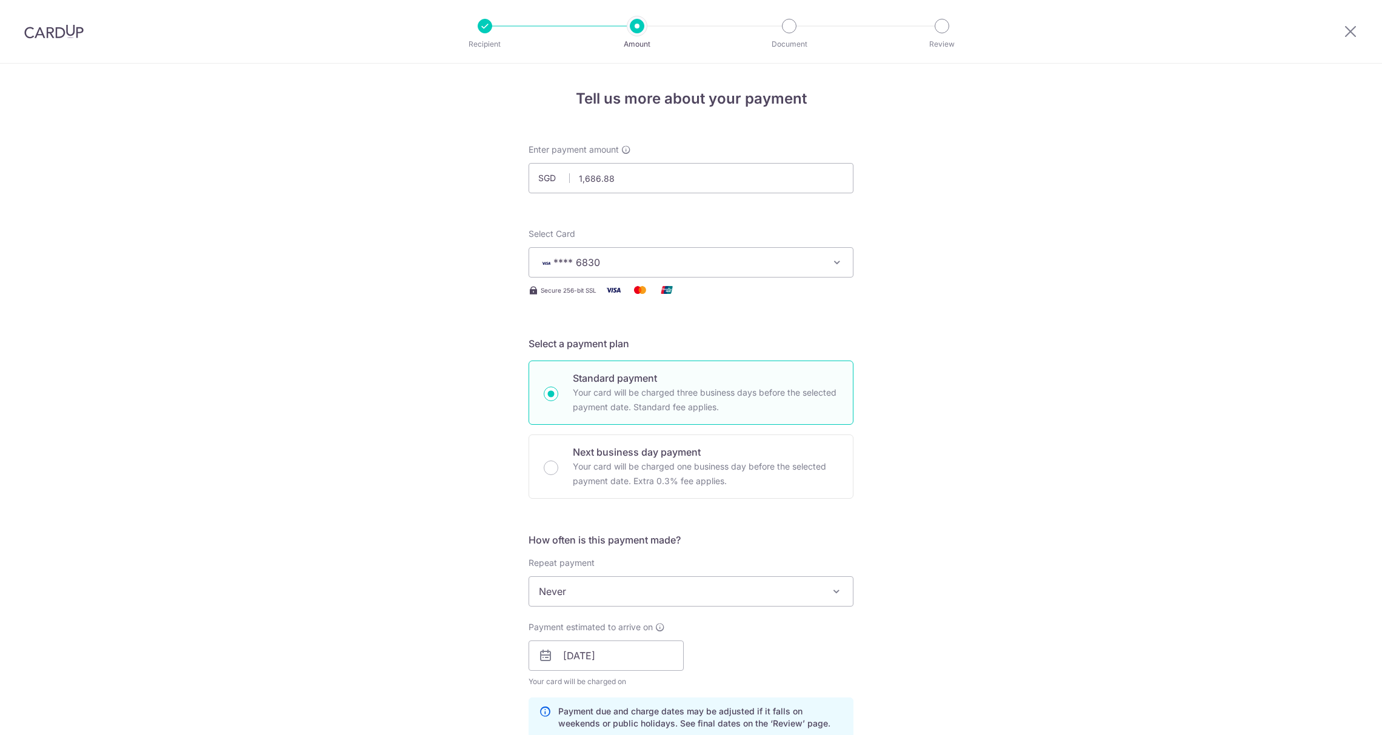
scroll to position [630, 0]
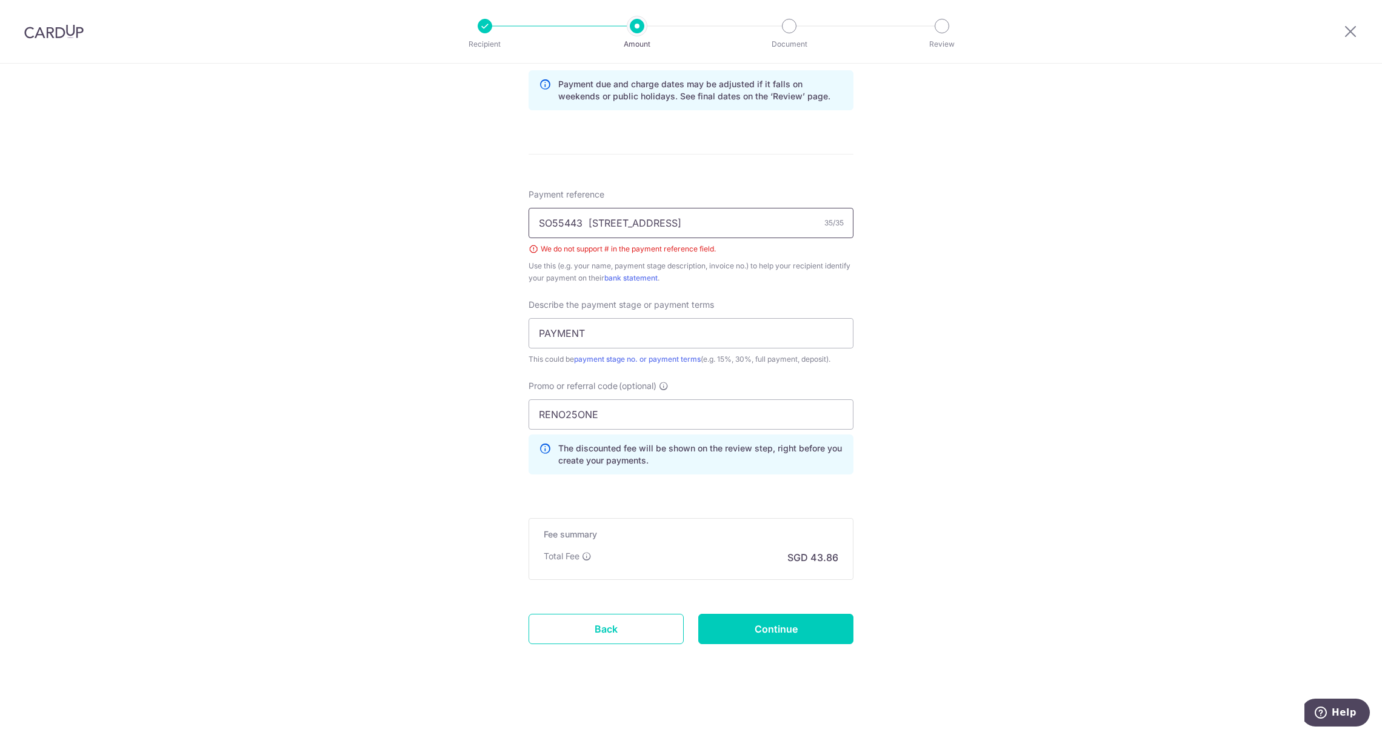
drag, startPoint x: 676, startPoint y: 218, endPoint x: 841, endPoint y: 206, distance: 165.3
click at [677, 218] on input "SO55443 338A Yishun Ave 6 #14 - 66" at bounding box center [690, 223] width 325 height 30
click at [713, 222] on input "SO55443 338A Yishun Ave 6 14 - 66" at bounding box center [690, 223] width 325 height 30
click at [902, 235] on div "Tell us more about your payment Enter payment amount SGD 1,686.88 1686.88 Selec…" at bounding box center [691, 85] width 1382 height 1299
click at [777, 216] on input "SO55443 338A Yishun Ave 6 14 - 66`" at bounding box center [690, 223] width 325 height 30
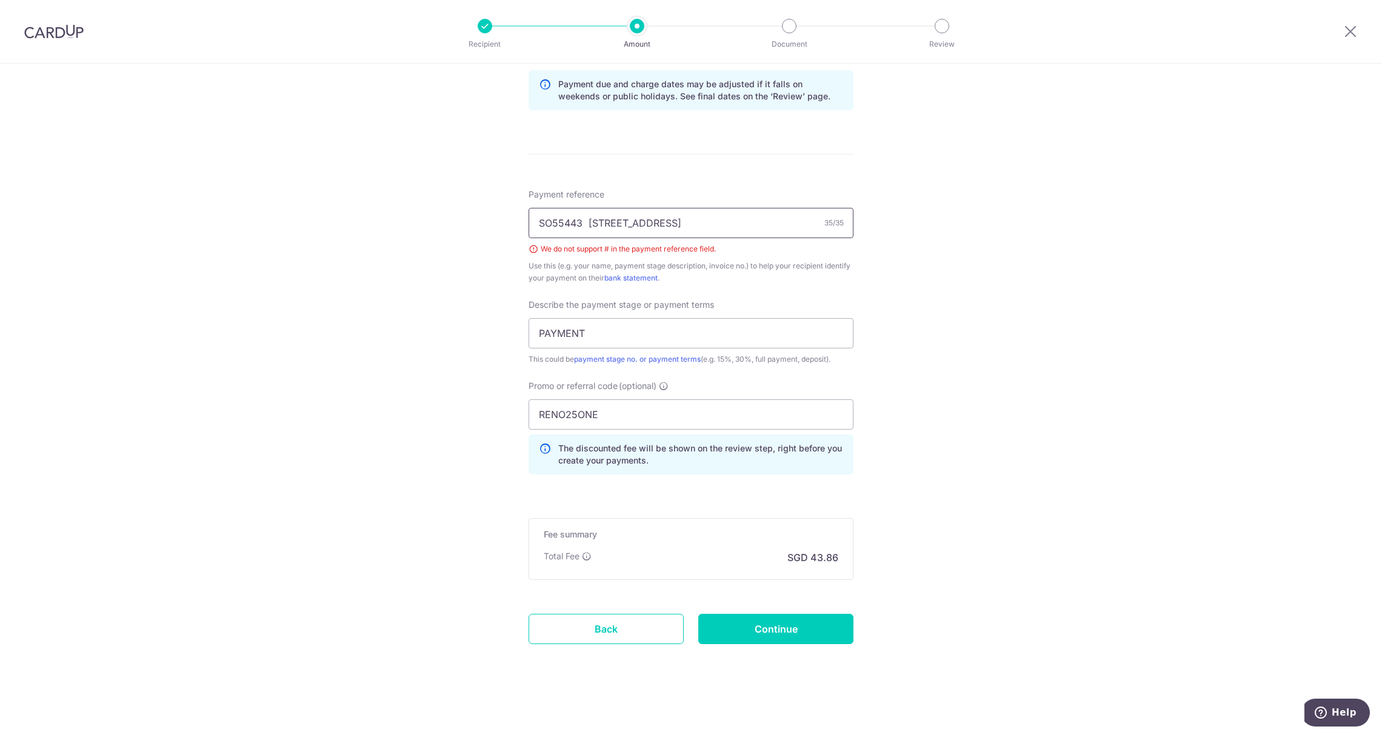
type input "SO55443 338A Yishun Ave 6 14 - 661"
click at [1036, 390] on div "Tell us more about your payment Enter payment amount SGD 1,686.88 1686.88 Selec…" at bounding box center [691, 85] width 1382 height 1299
click at [784, 628] on input "Continue" at bounding box center [775, 629] width 155 height 30
type input "Create Schedule"
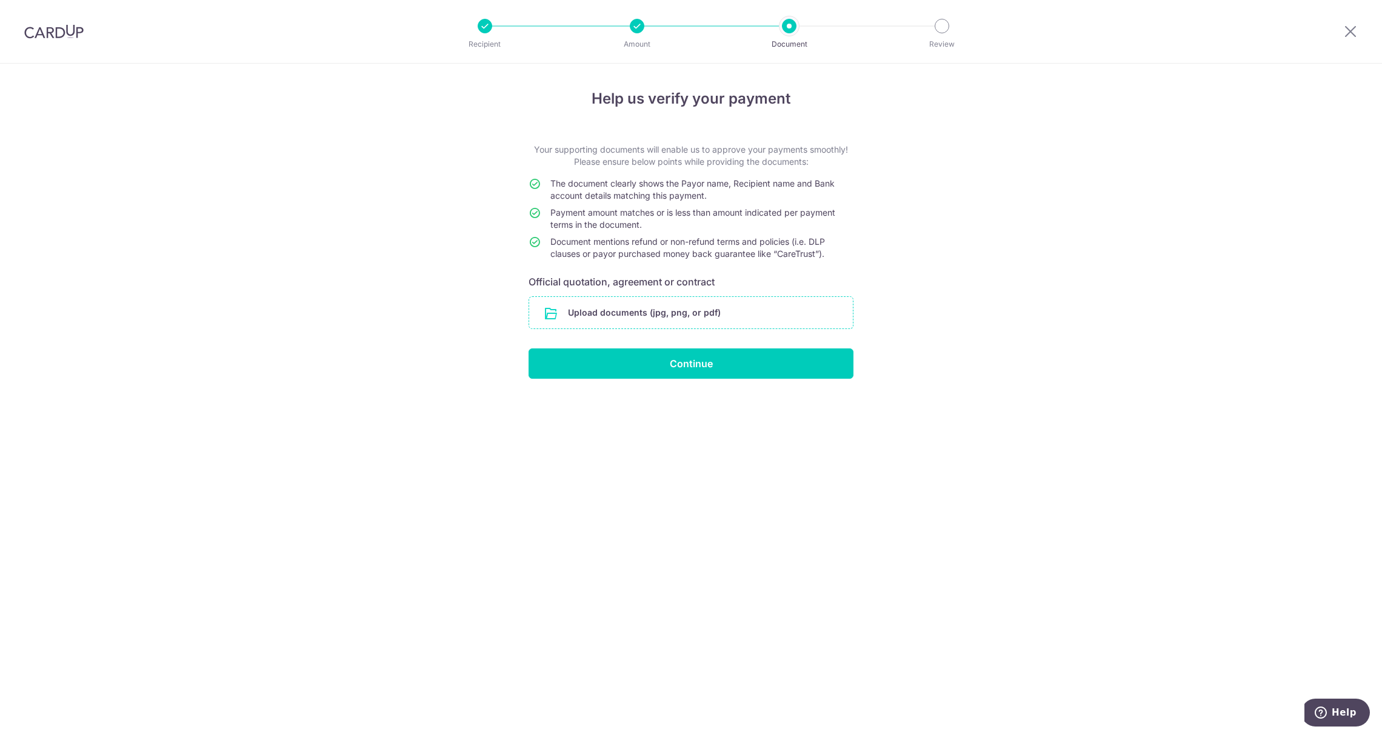
click at [696, 302] on input "file" at bounding box center [691, 313] width 324 height 32
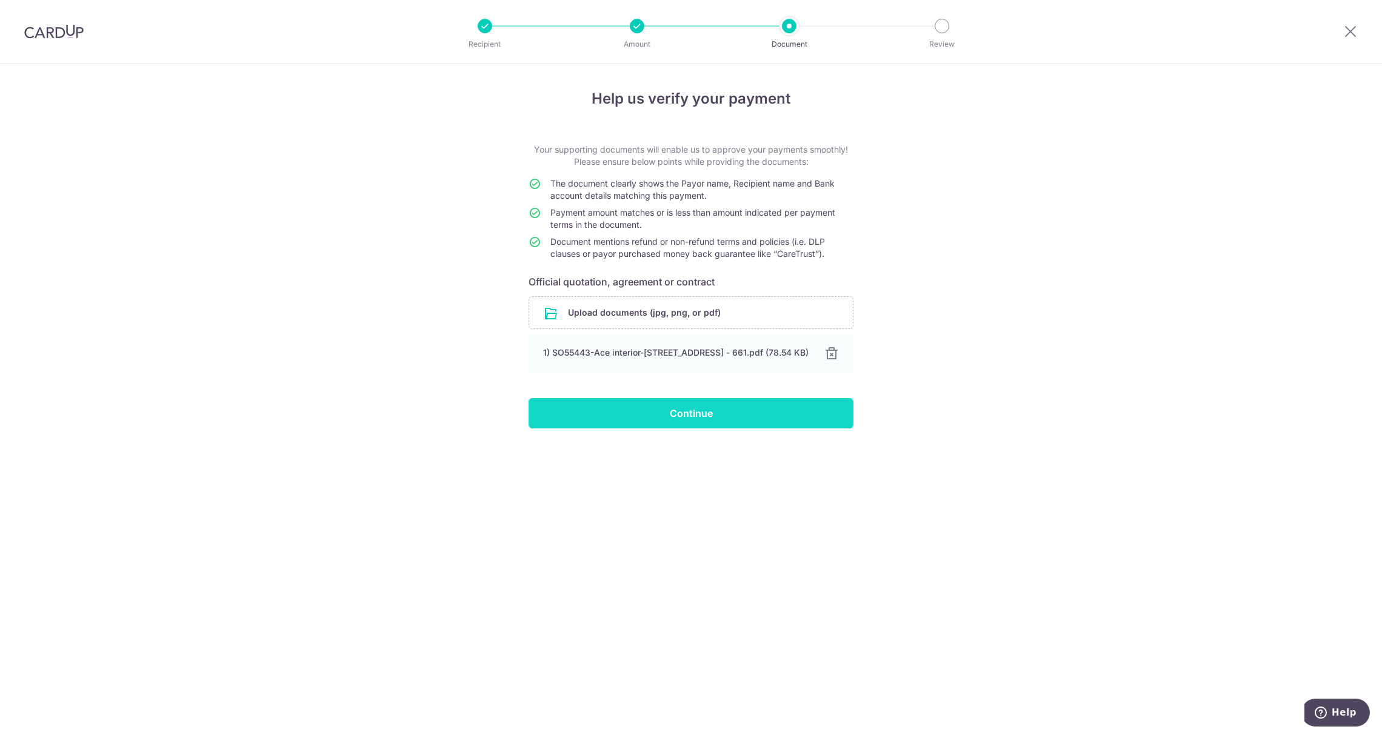
click at [710, 413] on input "Continue" at bounding box center [690, 413] width 325 height 30
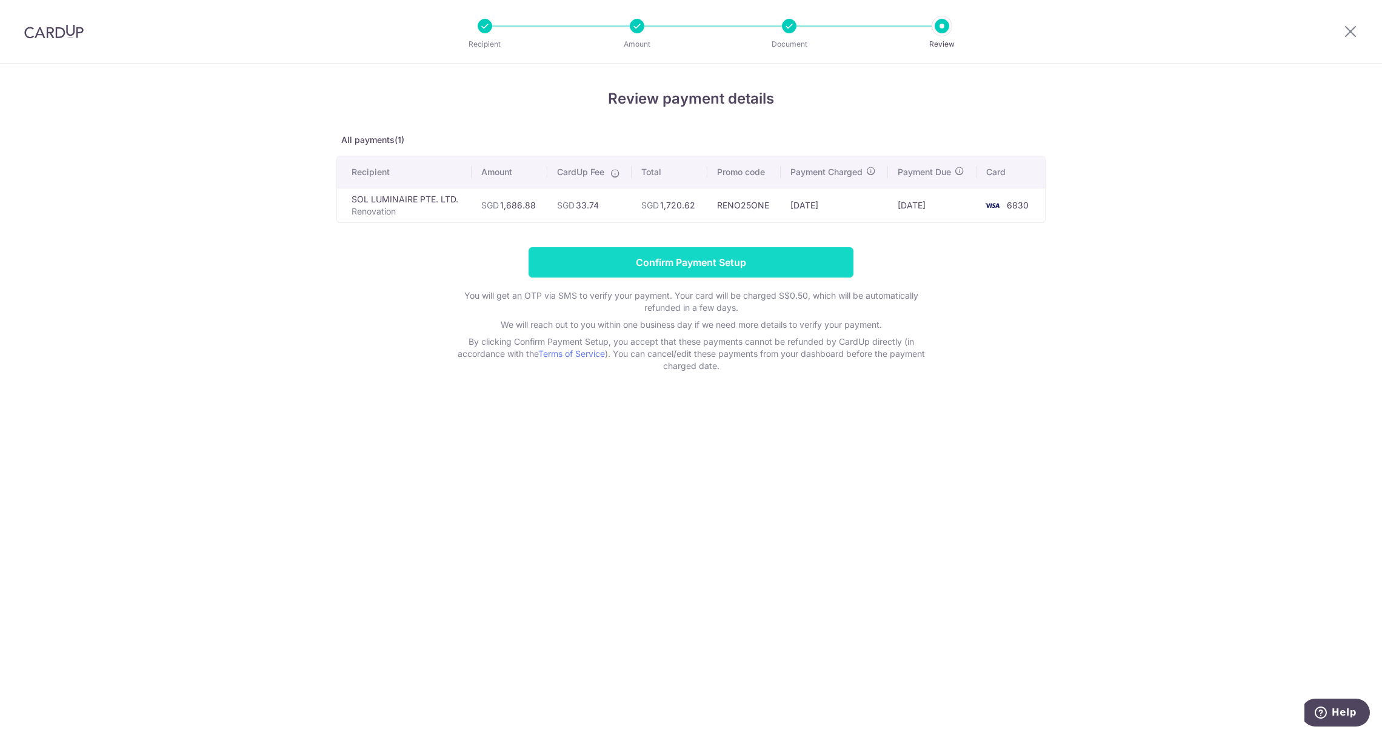
click at [693, 255] on input "Confirm Payment Setup" at bounding box center [690, 262] width 325 height 30
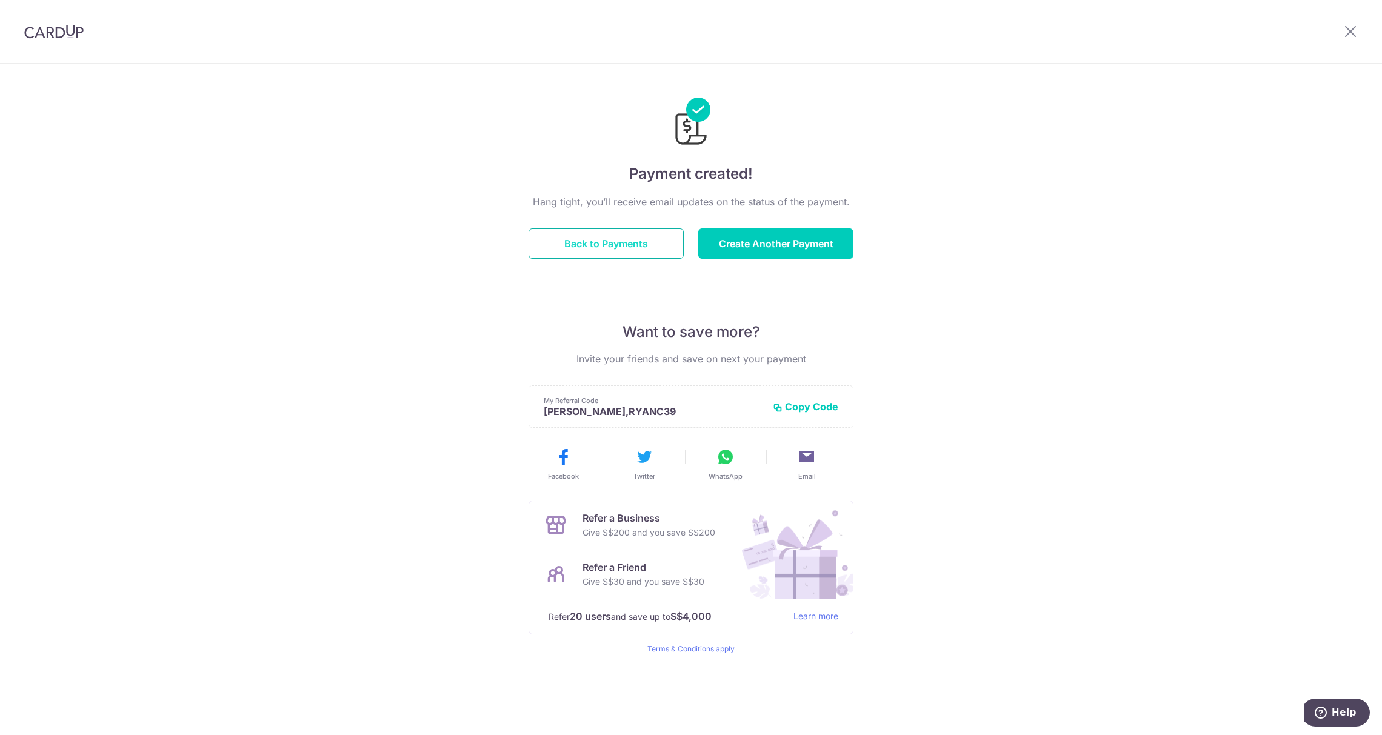
click at [599, 250] on button "Back to Payments" at bounding box center [605, 243] width 155 height 30
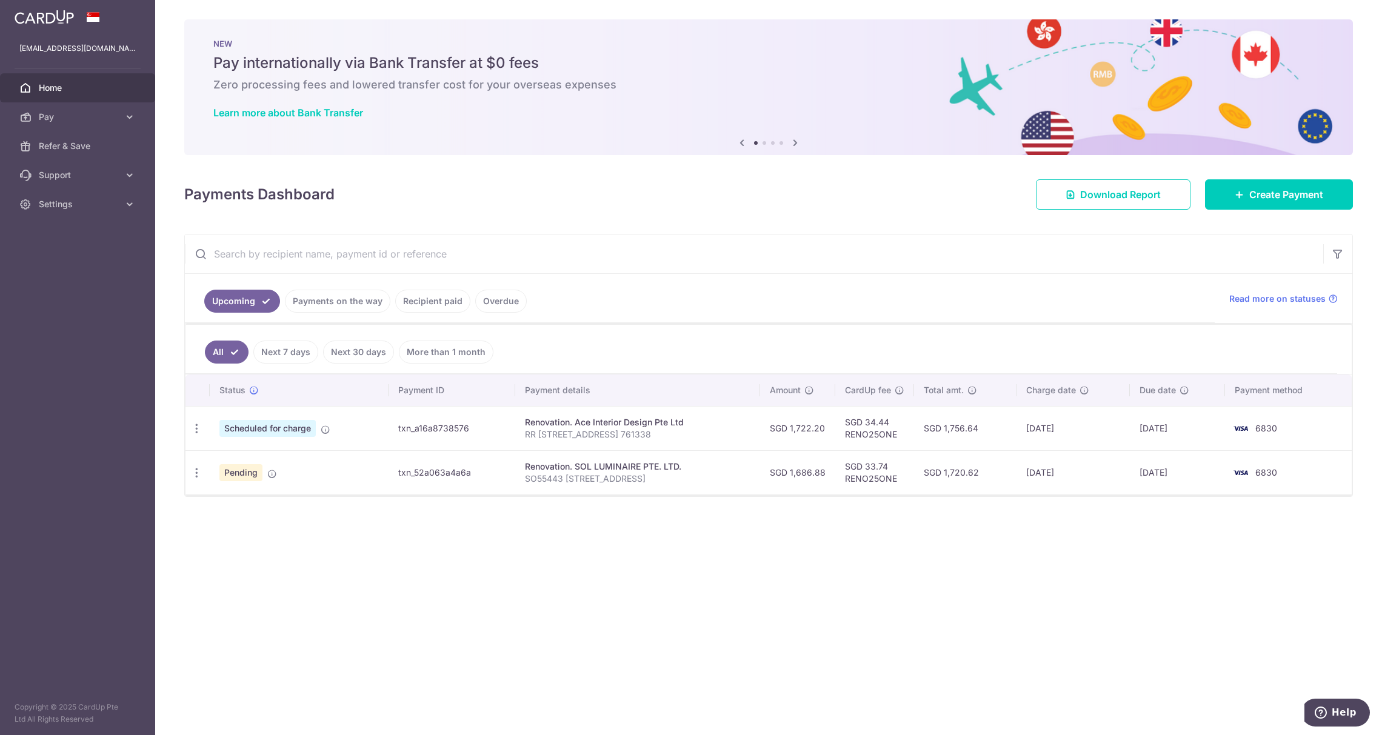
drag, startPoint x: 652, startPoint y: 303, endPoint x: 928, endPoint y: 572, distance: 385.7
click at [928, 572] on div "× Pause Schedule Pause all future payments in this series Pause just this one p…" at bounding box center [768, 367] width 1227 height 735
drag, startPoint x: 750, startPoint y: 373, endPoint x: 650, endPoint y: 330, distance: 108.9
click at [650, 330] on div "× Pause Schedule Pause all future payments in this series Pause just this one p…" at bounding box center [768, 367] width 1227 height 735
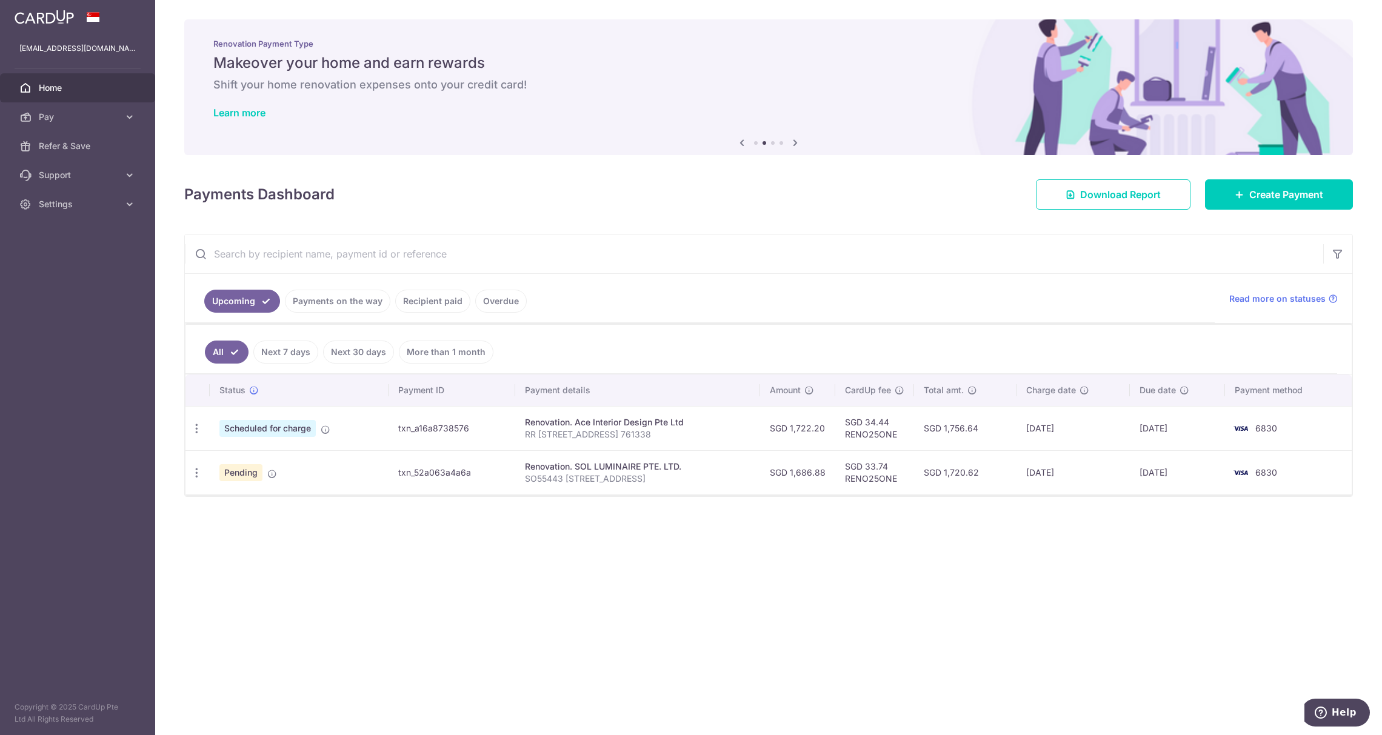
click at [650, 330] on ul "All Next 7 days Next 30 days More than 1 month" at bounding box center [761, 349] width 1152 height 49
drag, startPoint x: 622, startPoint y: 321, endPoint x: 1095, endPoint y: 570, distance: 534.6
click at [1095, 570] on div "× Pause Schedule Pause all future payments in this series Pause just this one p…" at bounding box center [768, 367] width 1227 height 735
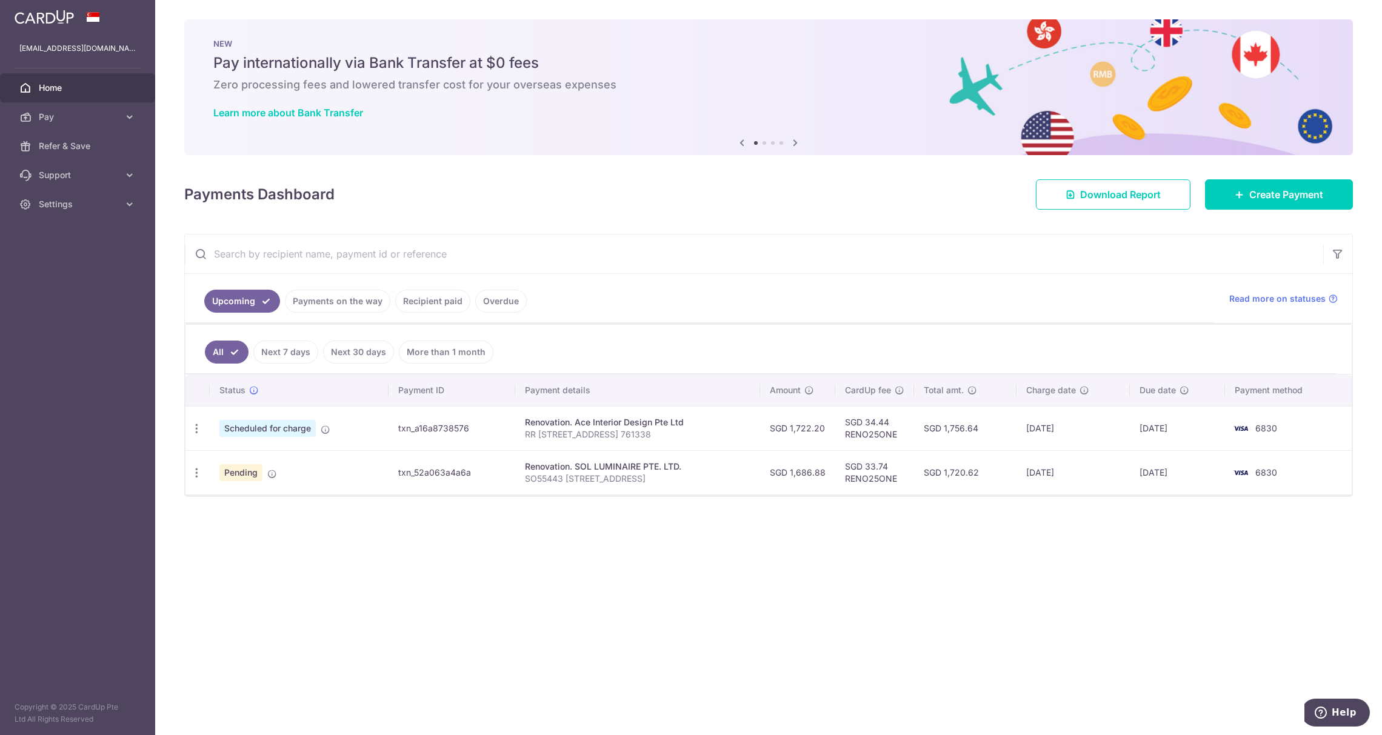
click at [349, 624] on div "× Pause Schedule Pause all future payments in this series Pause just this one p…" at bounding box center [768, 367] width 1227 height 735
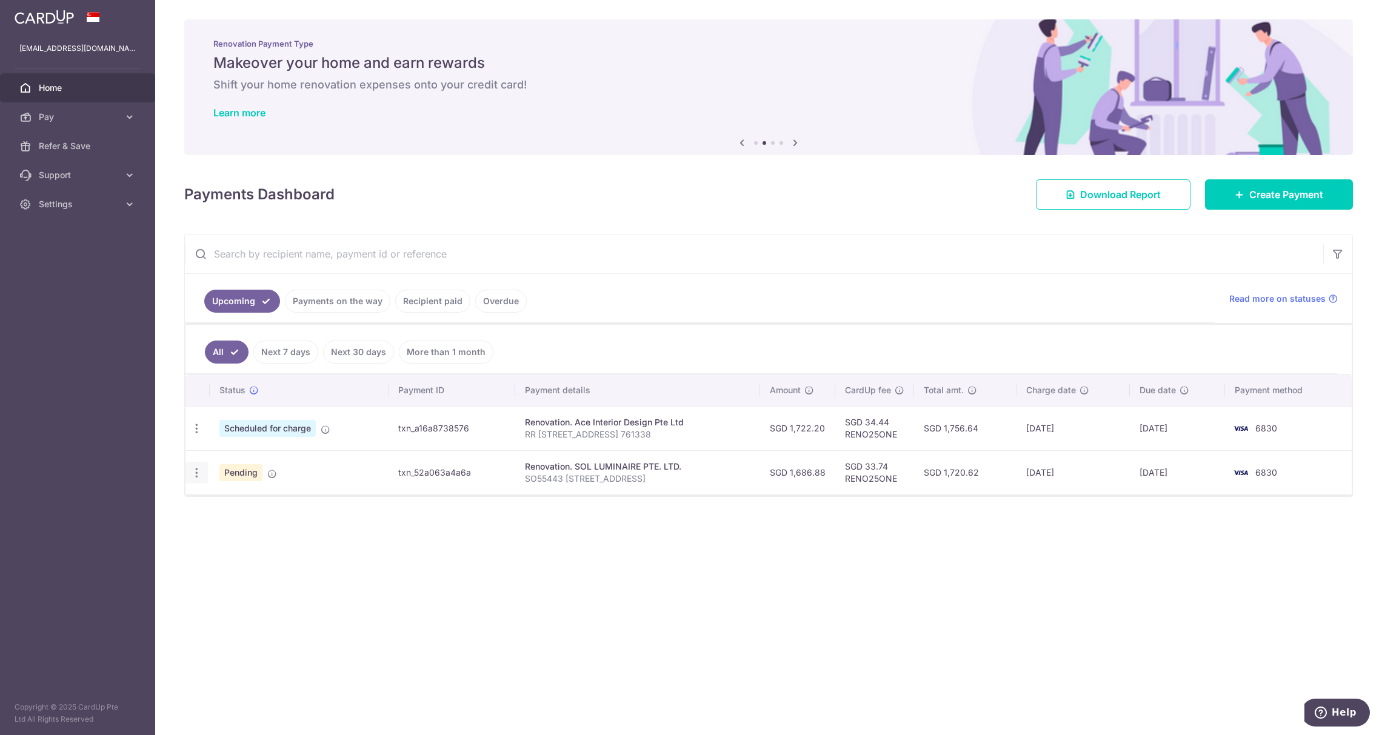
click at [196, 476] on icon "button" at bounding box center [196, 473] width 13 height 13
click at [472, 662] on div "× Pause Schedule Pause all future payments in this series Pause just this one p…" at bounding box center [768, 367] width 1227 height 735
click at [1335, 255] on icon "button" at bounding box center [1338, 254] width 12 height 12
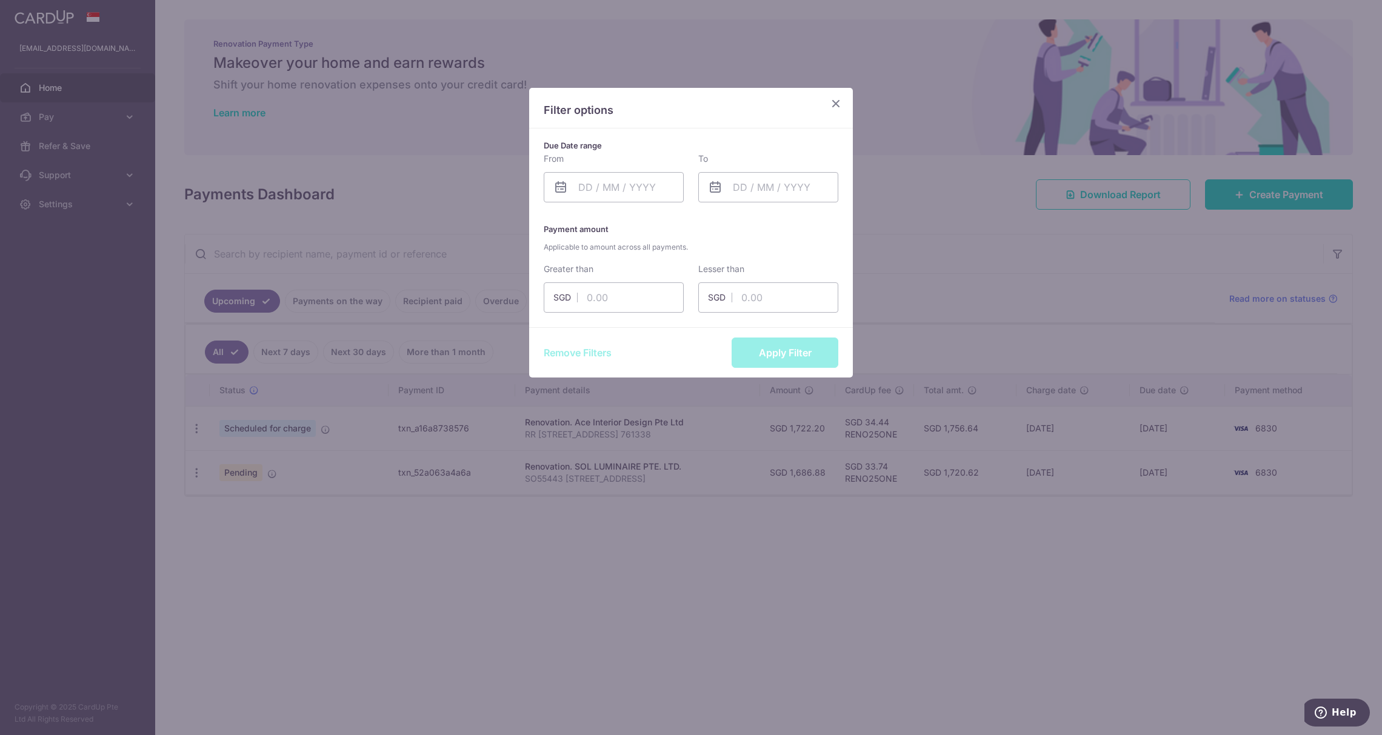
click at [832, 107] on icon "Close" at bounding box center [835, 103] width 15 height 15
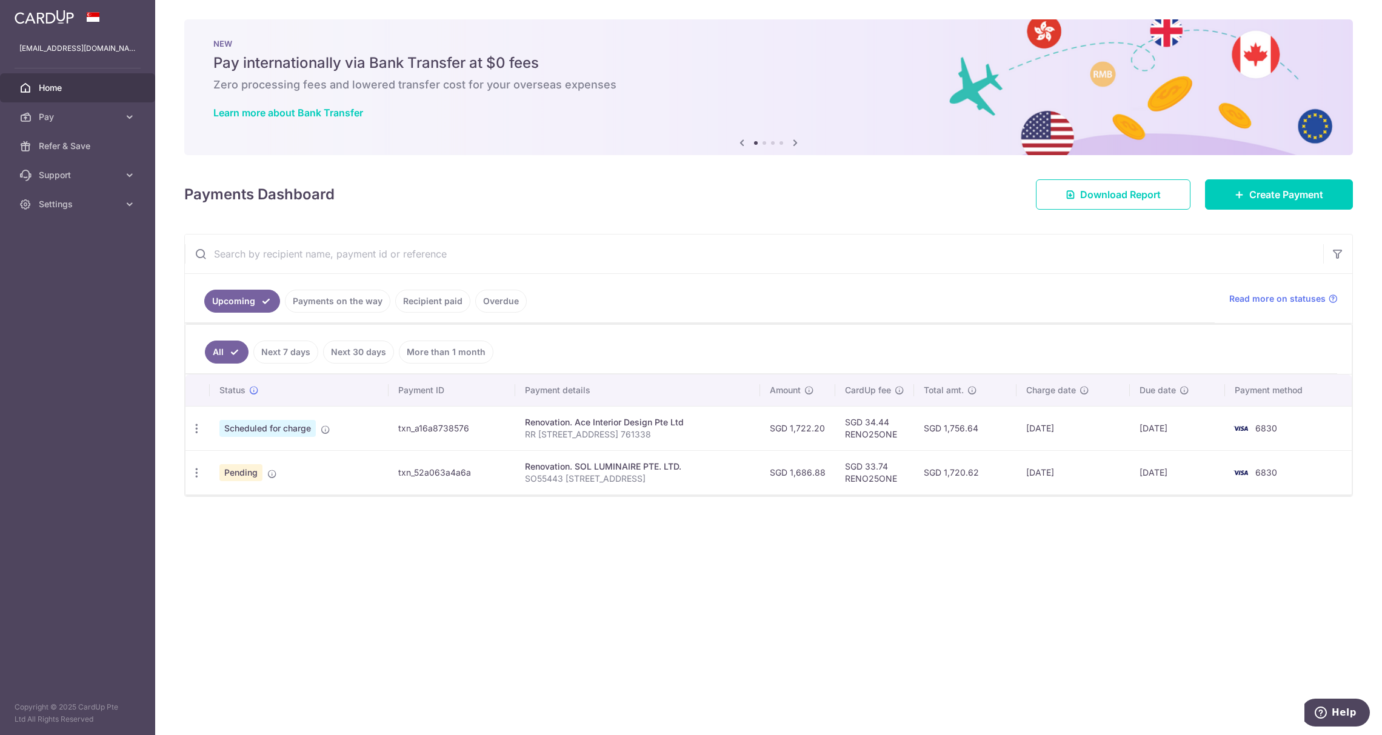
drag, startPoint x: 650, startPoint y: 349, endPoint x: 806, endPoint y: 561, distance: 263.5
click at [806, 561] on div "× Pause Schedule Pause all future payments in this series Pause just this one p…" at bounding box center [768, 367] width 1227 height 735
click at [1338, 246] on button "button" at bounding box center [1337, 253] width 29 height 29
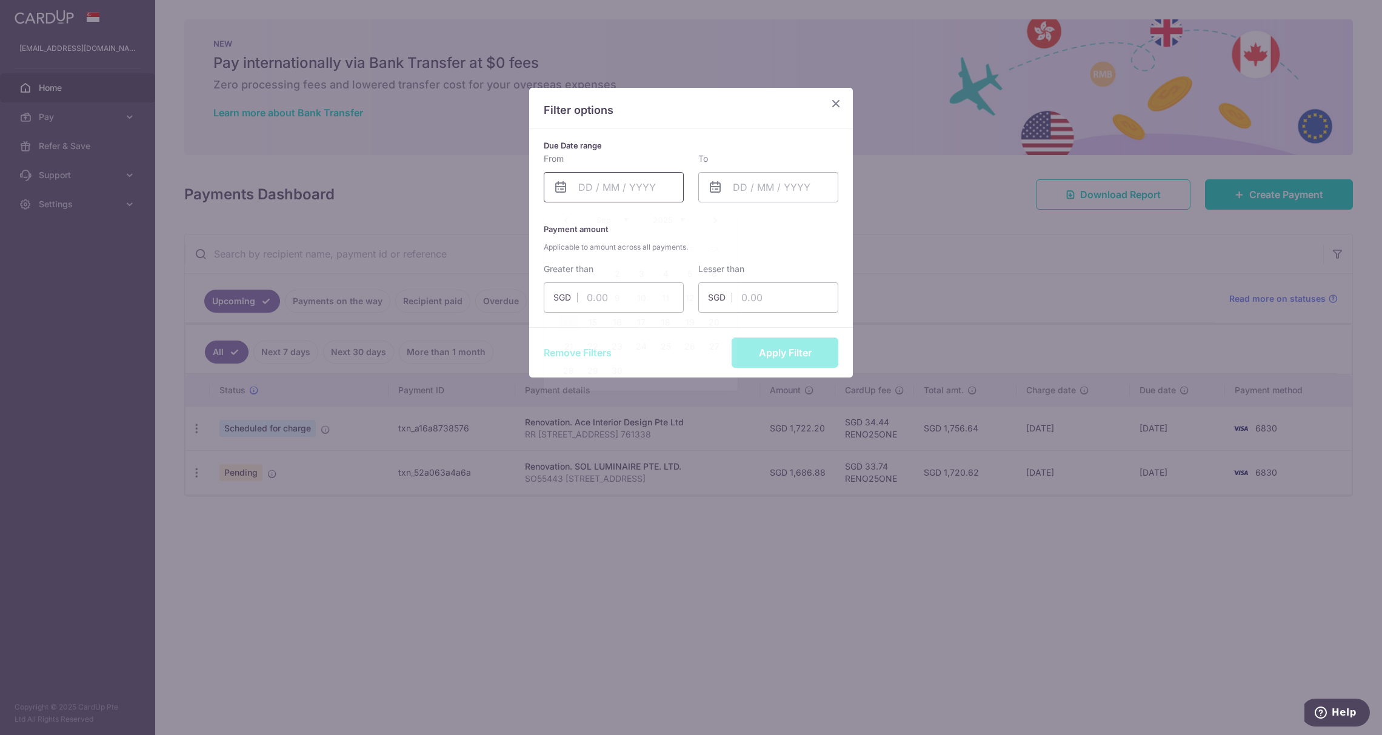
click at [641, 187] on input "text" at bounding box center [614, 187] width 140 height 30
click at [588, 328] on link "15" at bounding box center [592, 322] width 19 height 19
type input "[DATE]"
click at [741, 190] on input "text" at bounding box center [768, 187] width 140 height 30
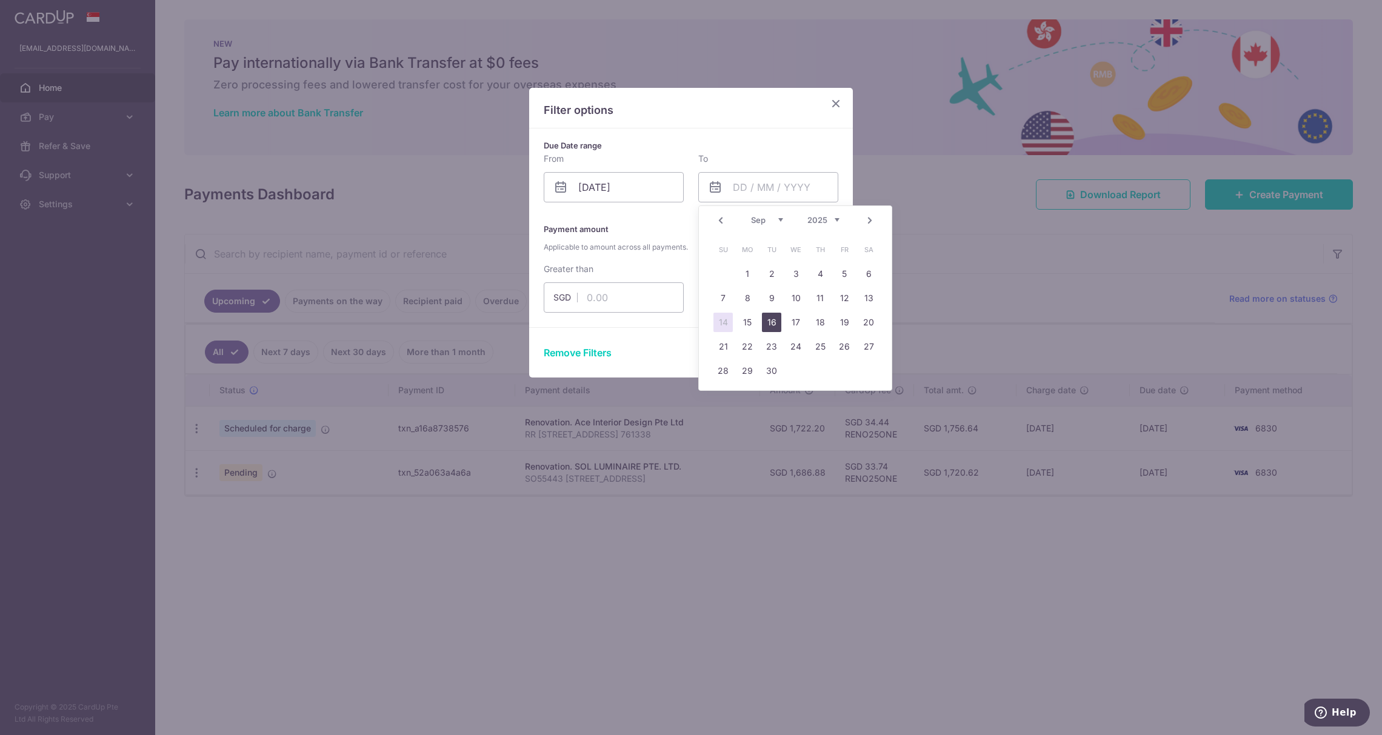
click at [770, 325] on link "16" at bounding box center [771, 322] width 19 height 19
type input "[DATE]"
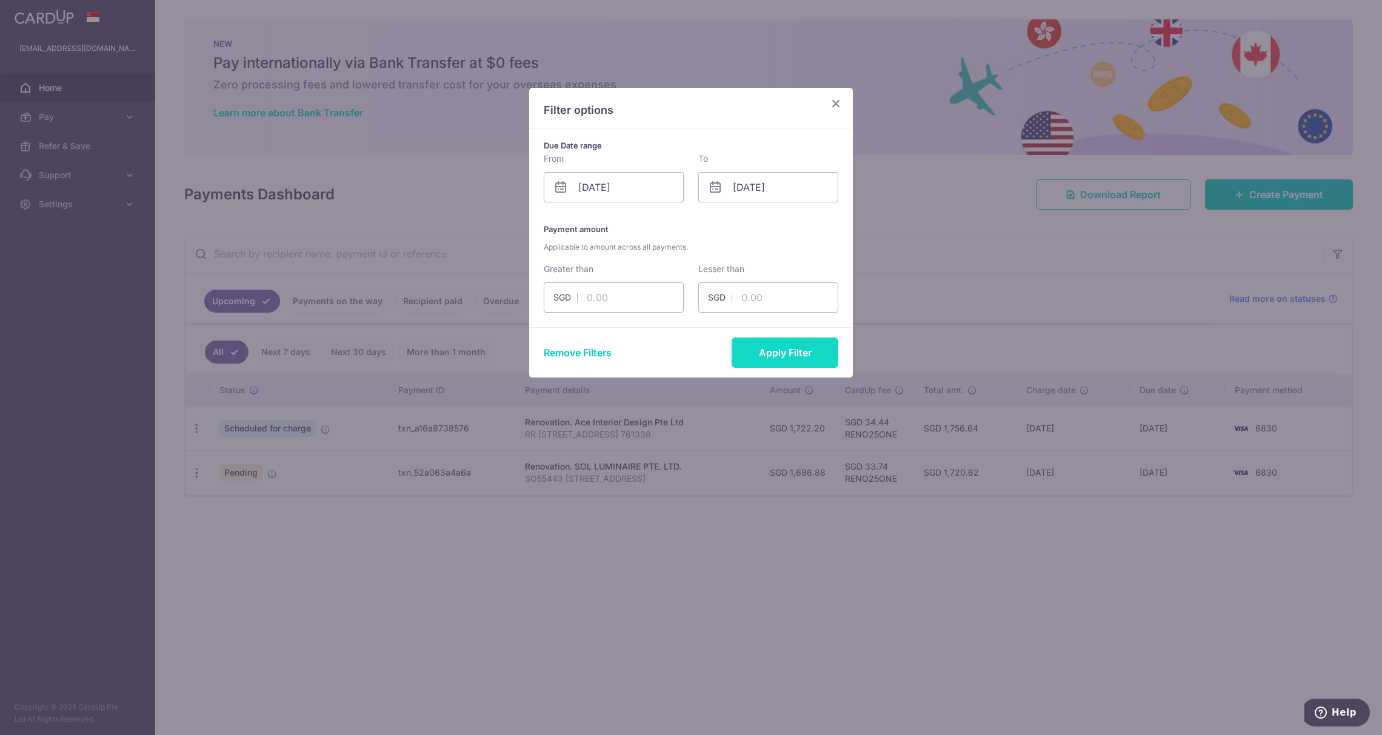
click at [789, 354] on button "Apply Filter" at bounding box center [785, 353] width 107 height 30
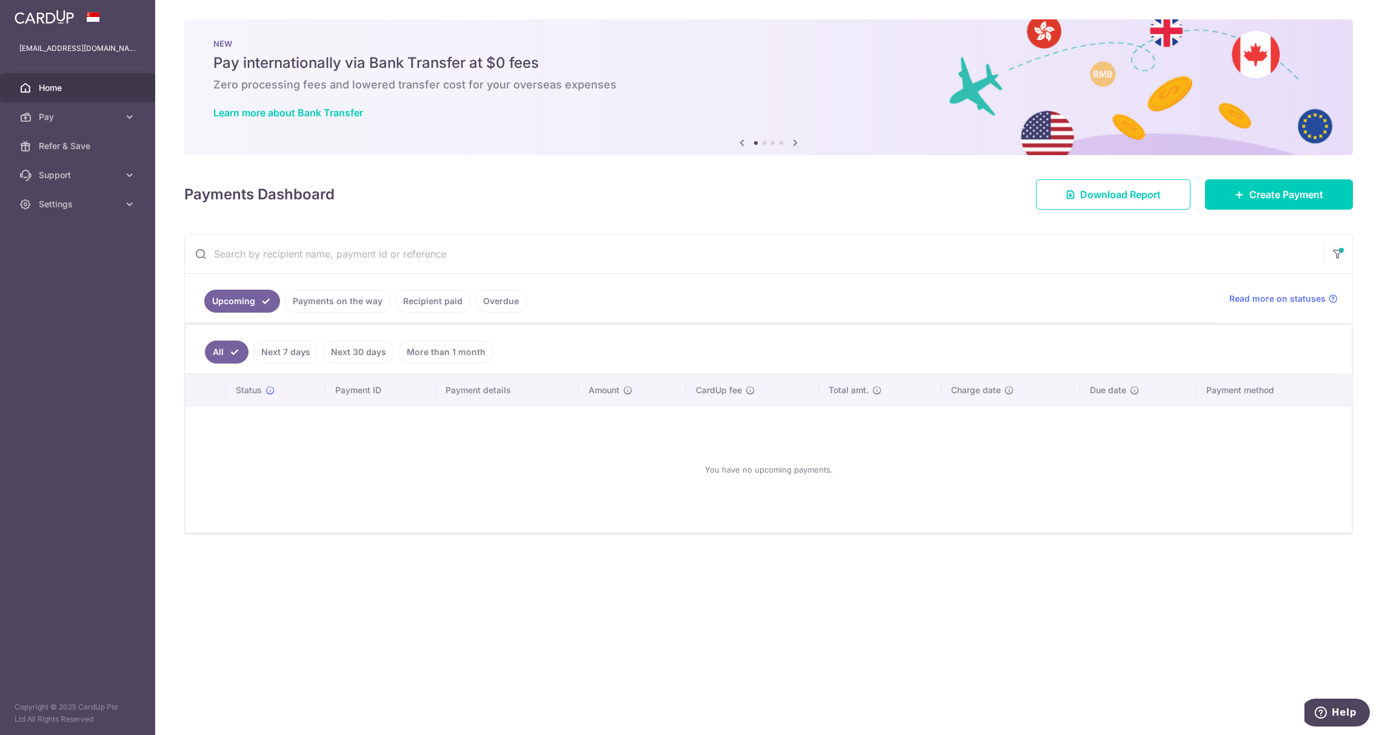
click at [1337, 238] on div at bounding box center [1337, 254] width 29 height 39
click at [1332, 253] on icon "button" at bounding box center [1338, 250] width 12 height 5
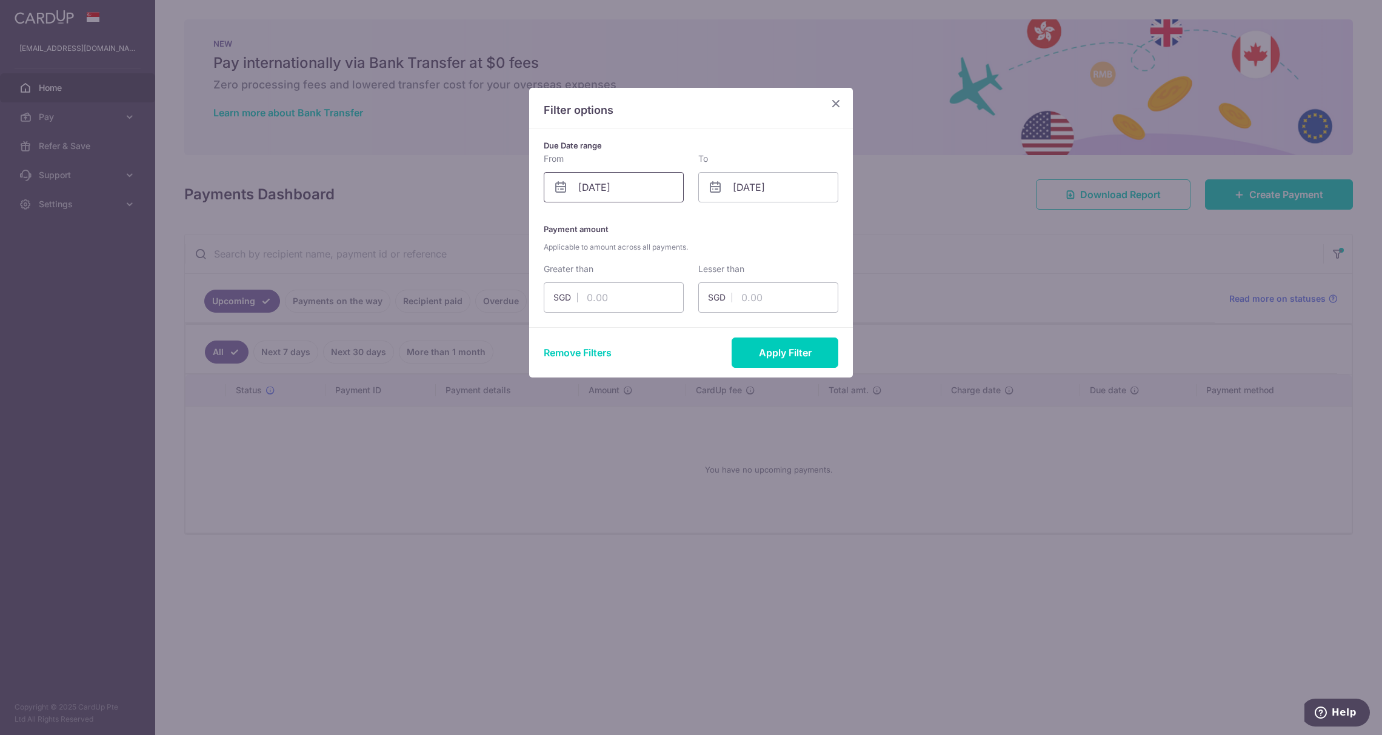
click at [626, 190] on input "[DATE]" at bounding box center [614, 187] width 140 height 30
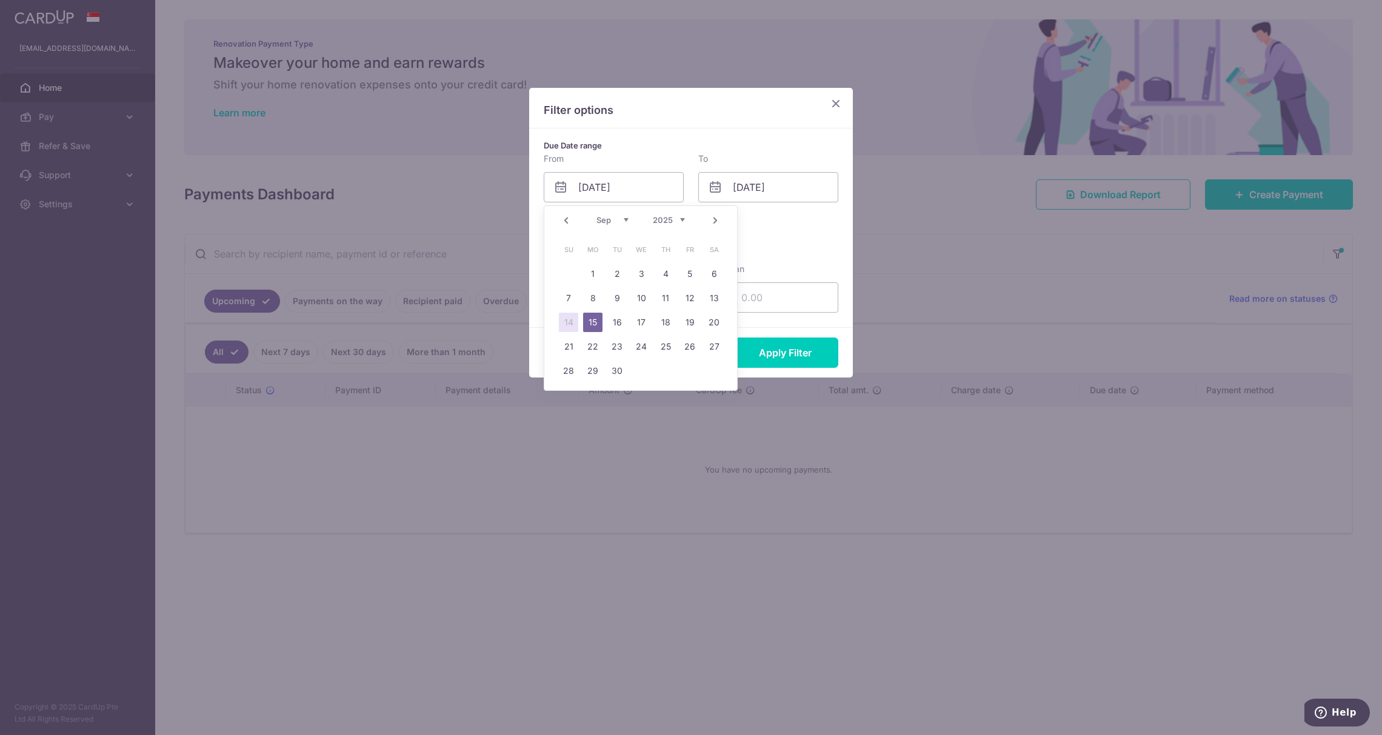
click at [570, 323] on link "14" at bounding box center [568, 322] width 19 height 19
type input "[DATE]"
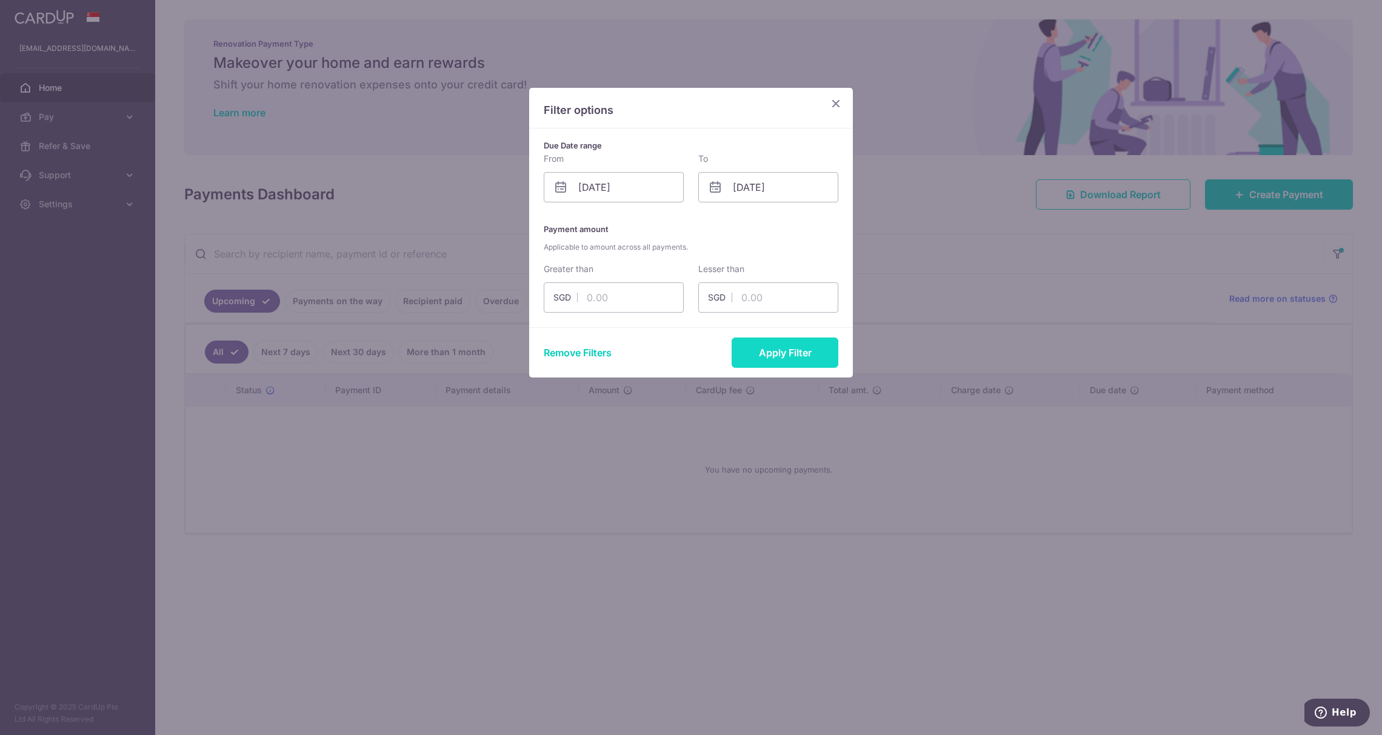
click at [788, 356] on button "Apply Filter" at bounding box center [785, 353] width 107 height 30
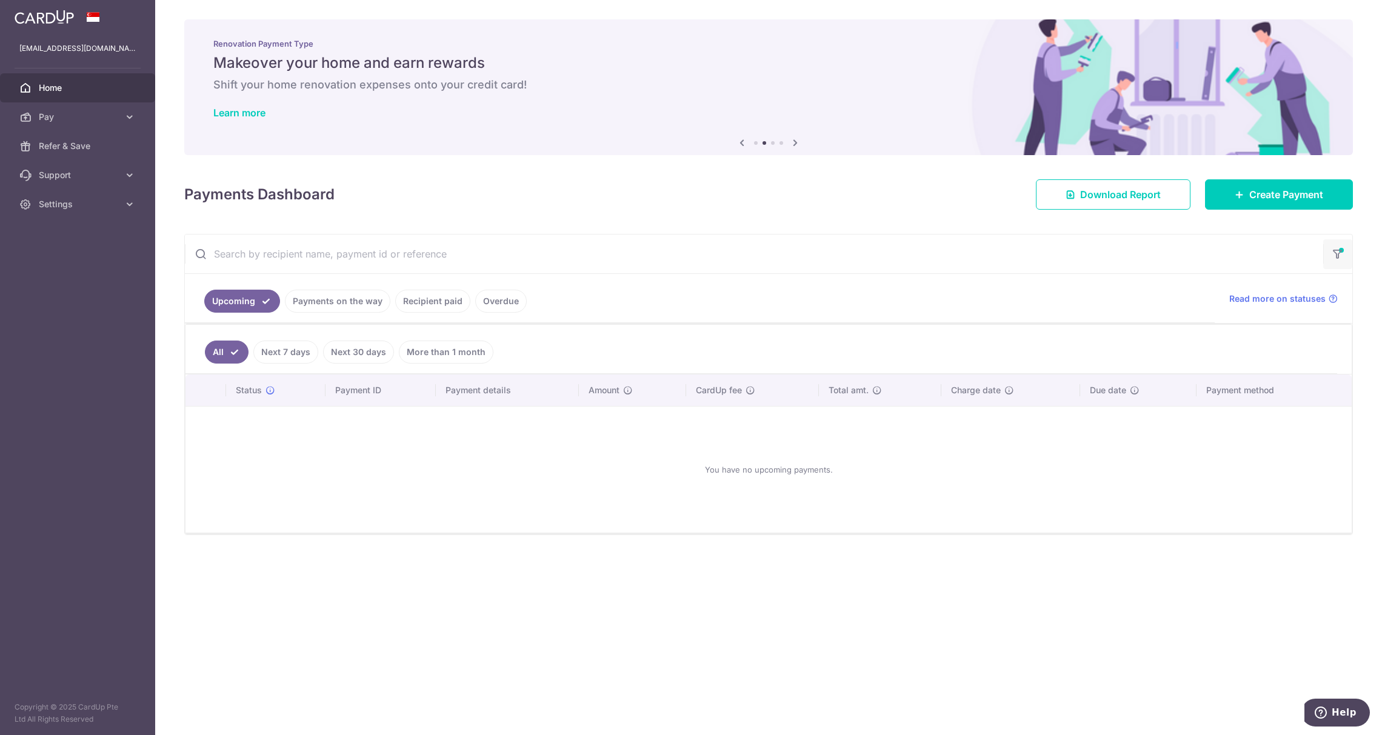
click at [1333, 264] on button "button" at bounding box center [1337, 254] width 29 height 30
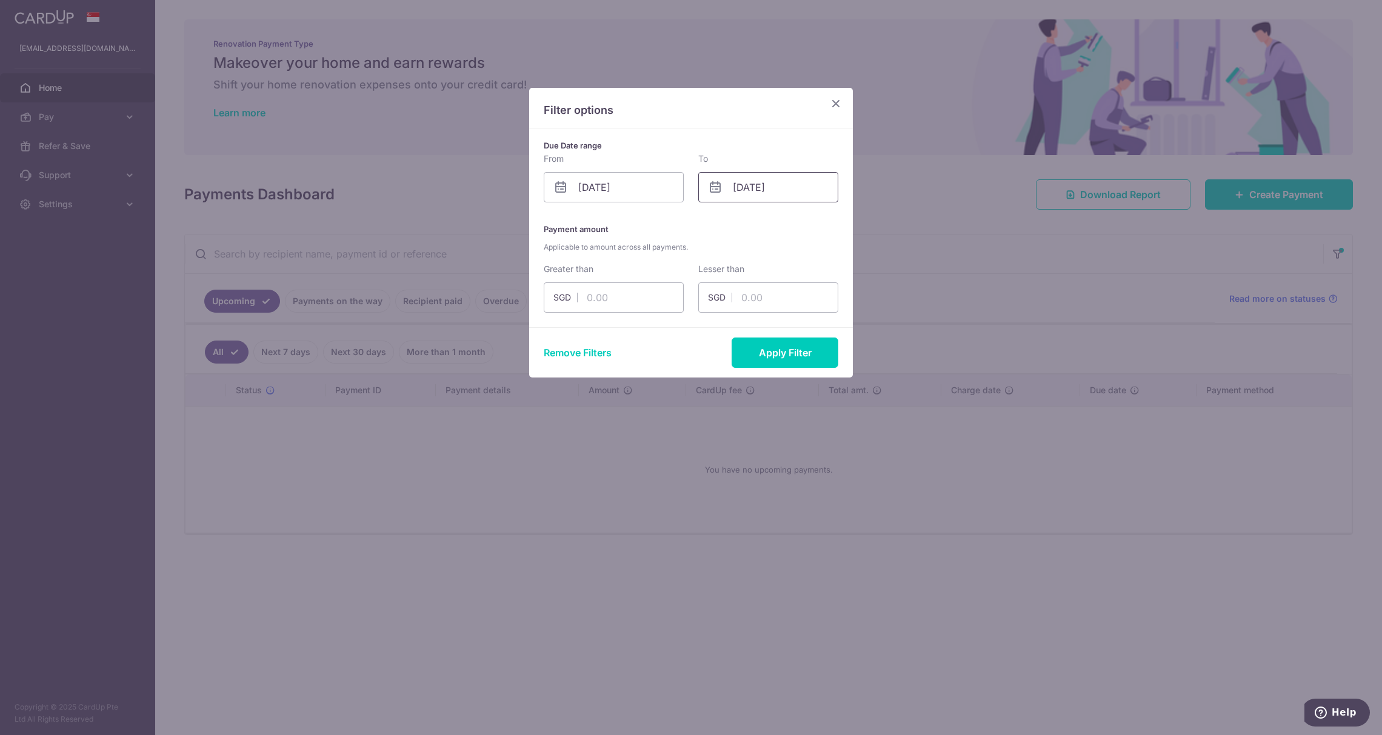
click at [793, 193] on input "[DATE]" at bounding box center [768, 187] width 140 height 30
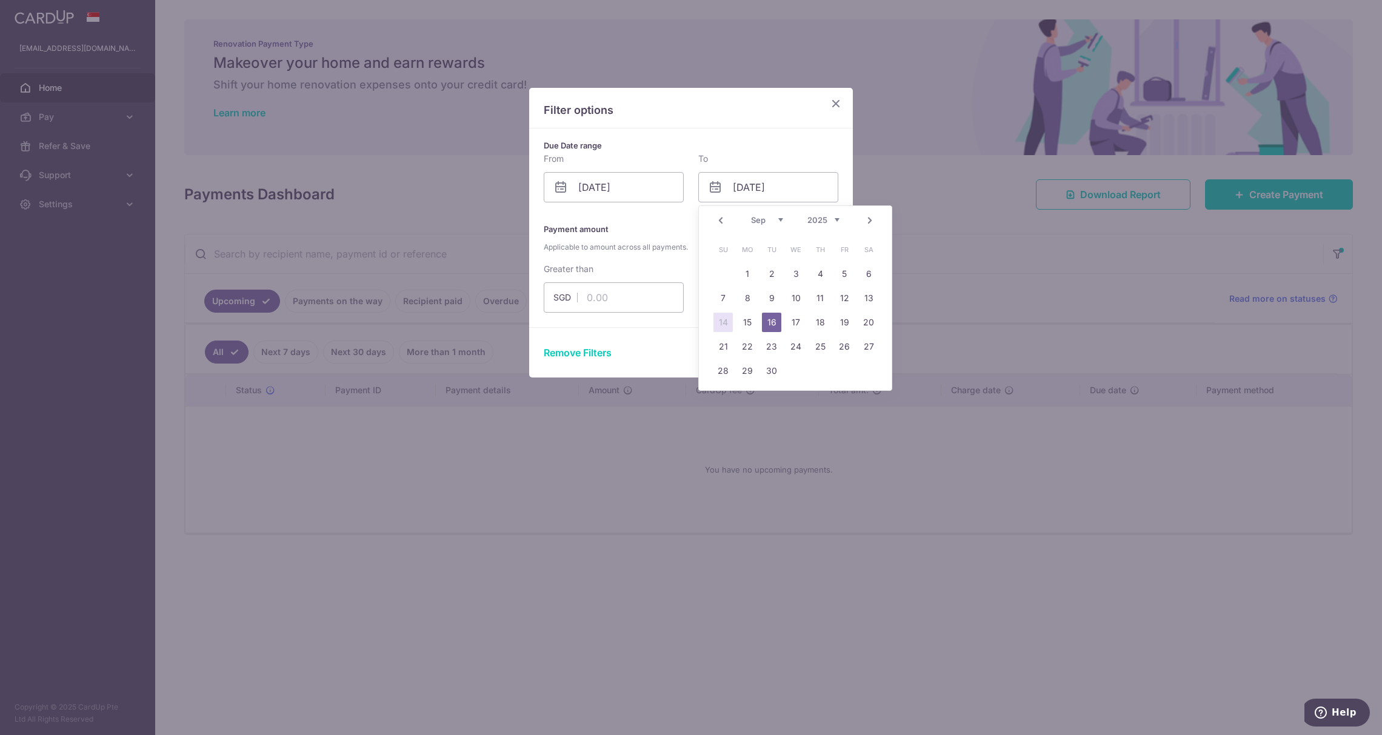
click at [830, 321] on td "18" at bounding box center [820, 322] width 24 height 24
type input "[DATE]"
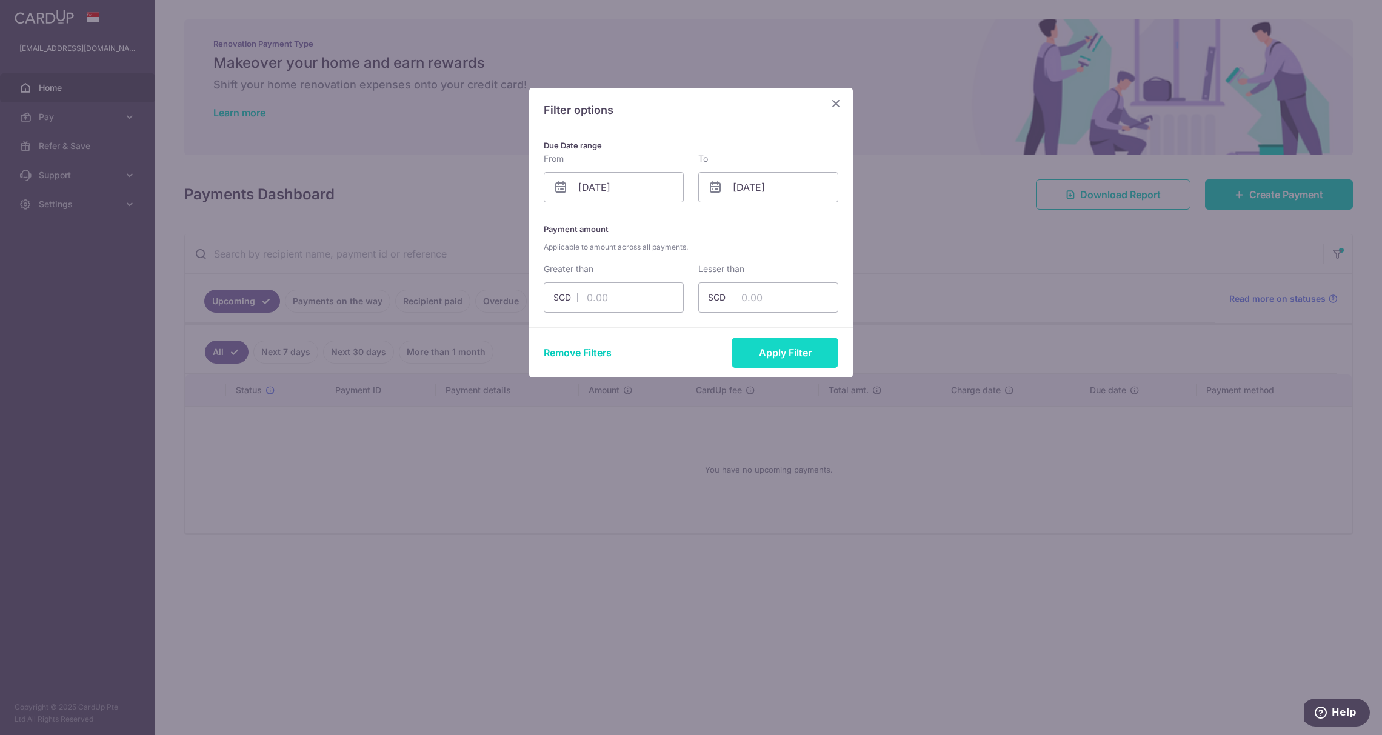
click at [792, 356] on button "Apply Filter" at bounding box center [785, 353] width 107 height 30
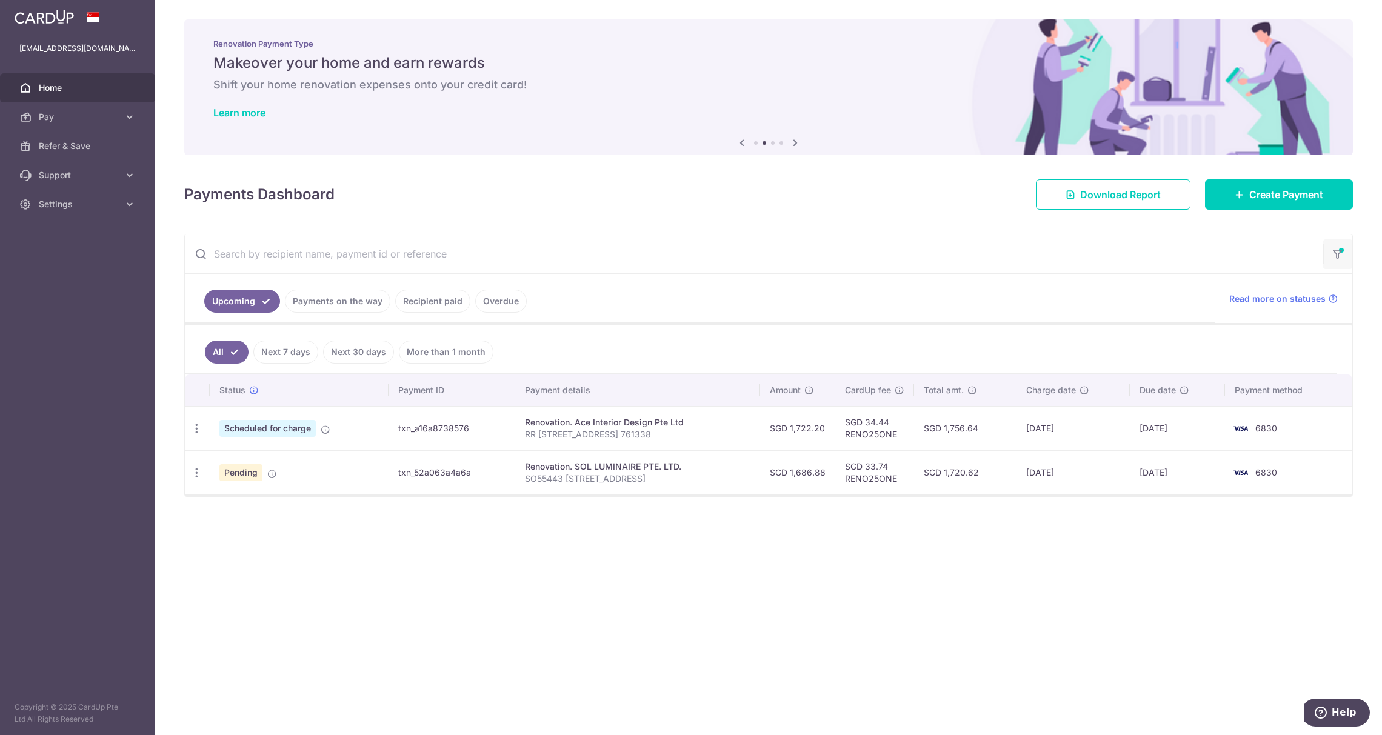
click at [1334, 250] on icon "button" at bounding box center [1338, 250] width 12 height 5
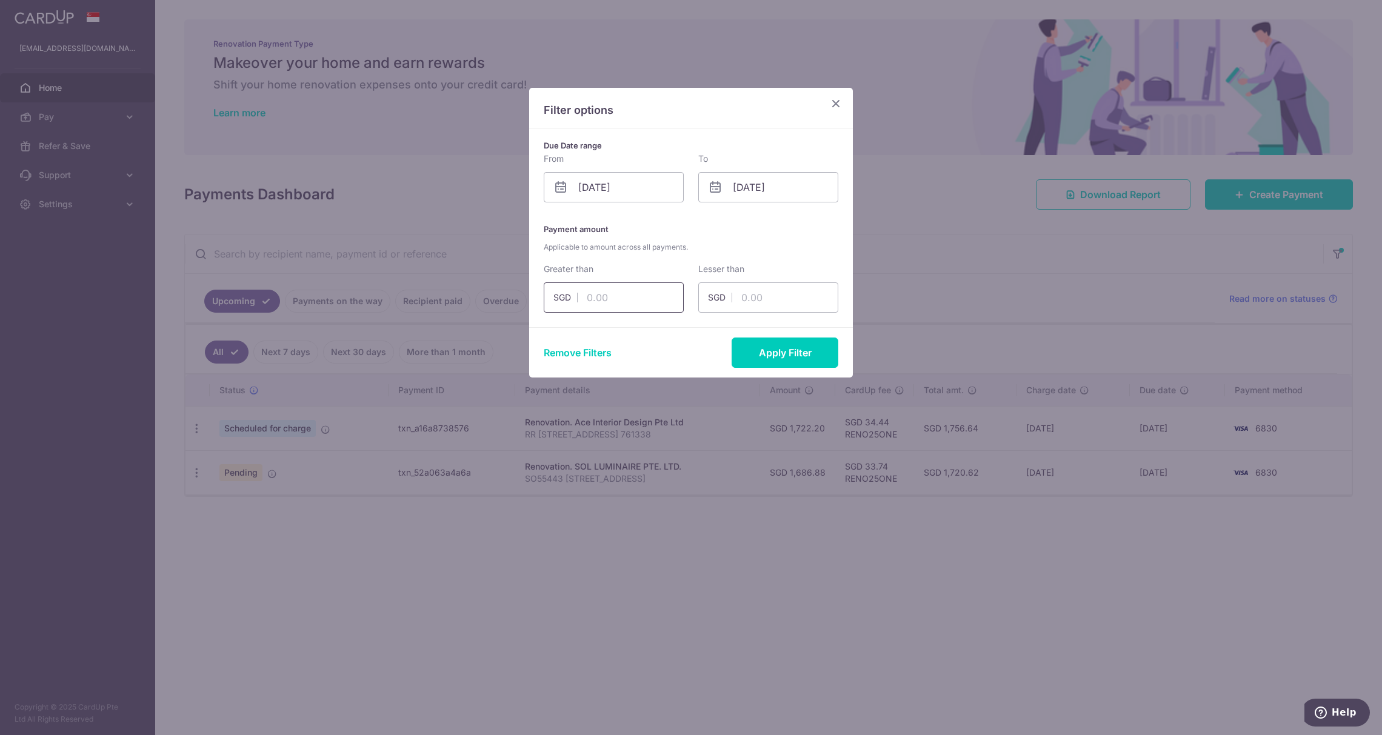
click at [636, 290] on input "text" at bounding box center [614, 297] width 140 height 30
type input "1686"
type input "1700"
click at [784, 350] on button "Apply Filter" at bounding box center [785, 353] width 107 height 30
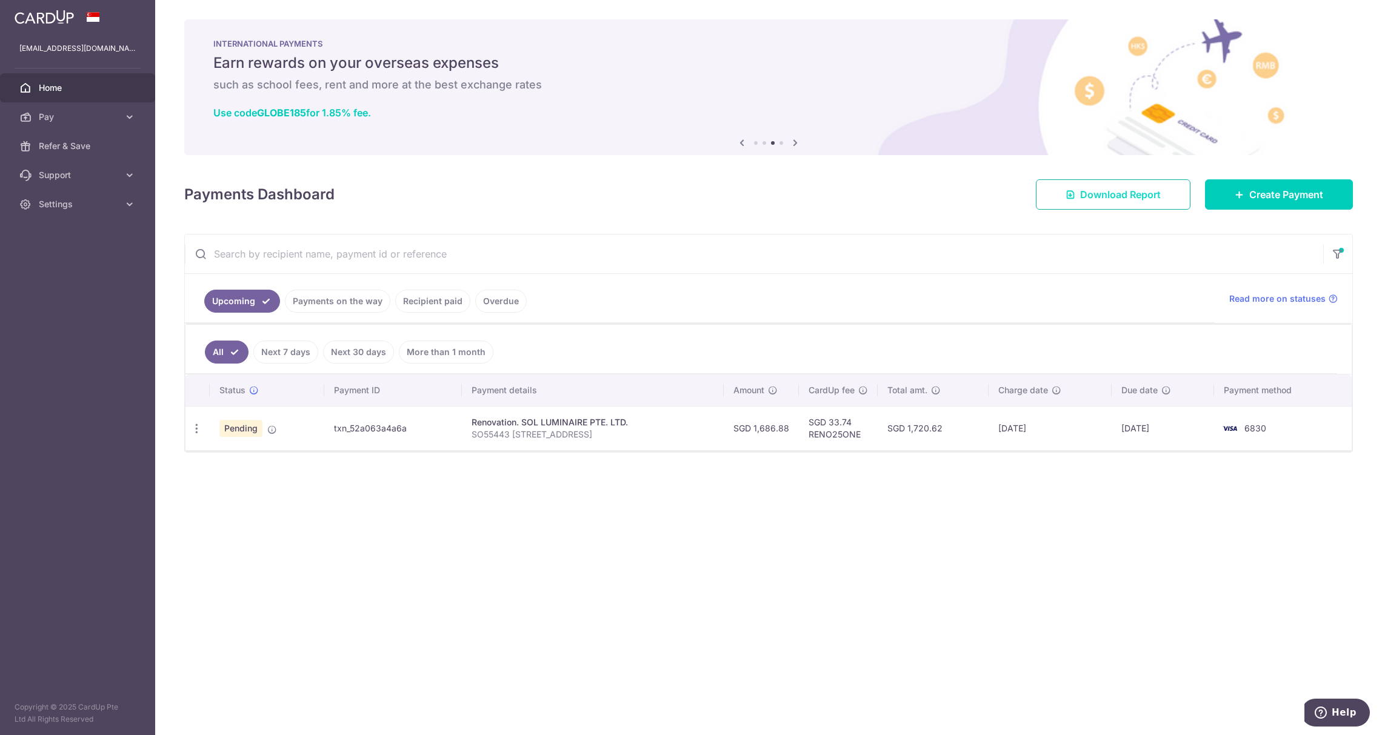
click at [1101, 190] on span "Download Report" at bounding box center [1120, 194] width 81 height 15
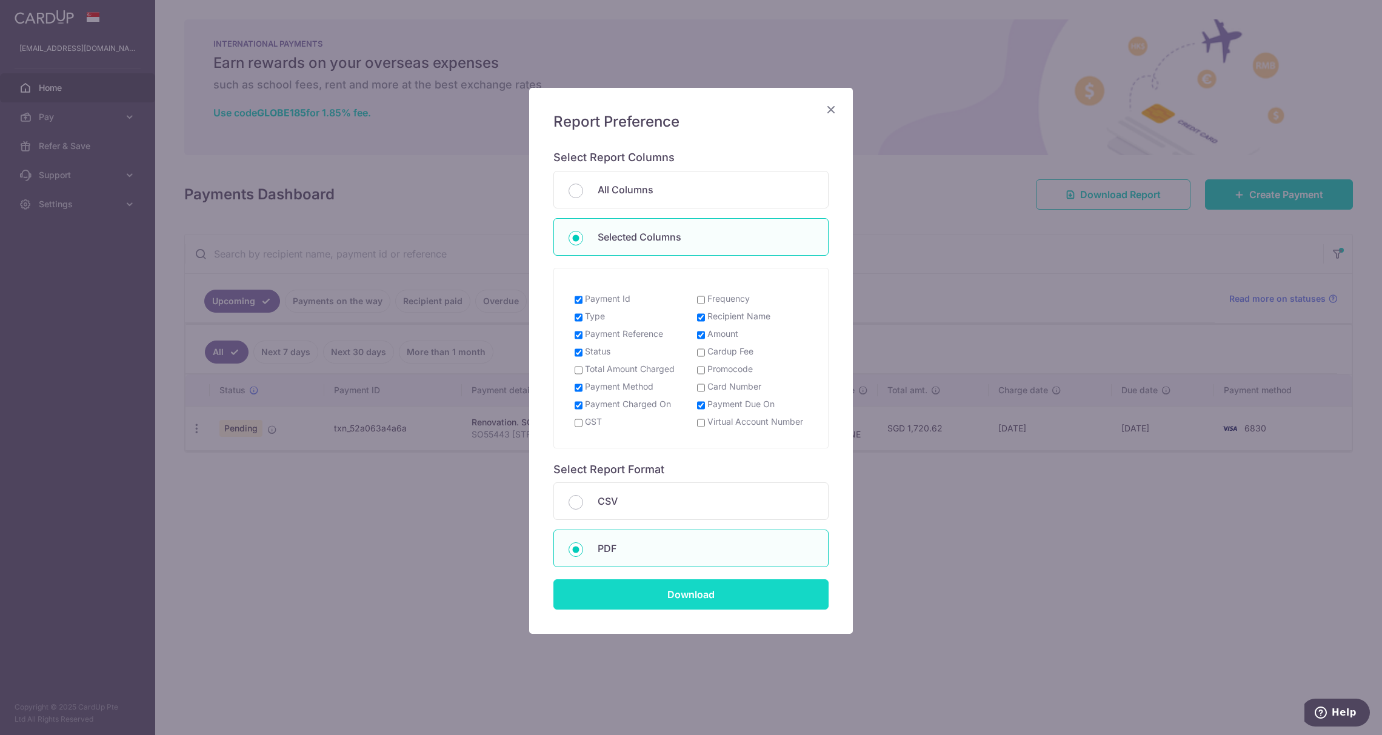
click at [655, 590] on input "Download" at bounding box center [690, 594] width 275 height 30
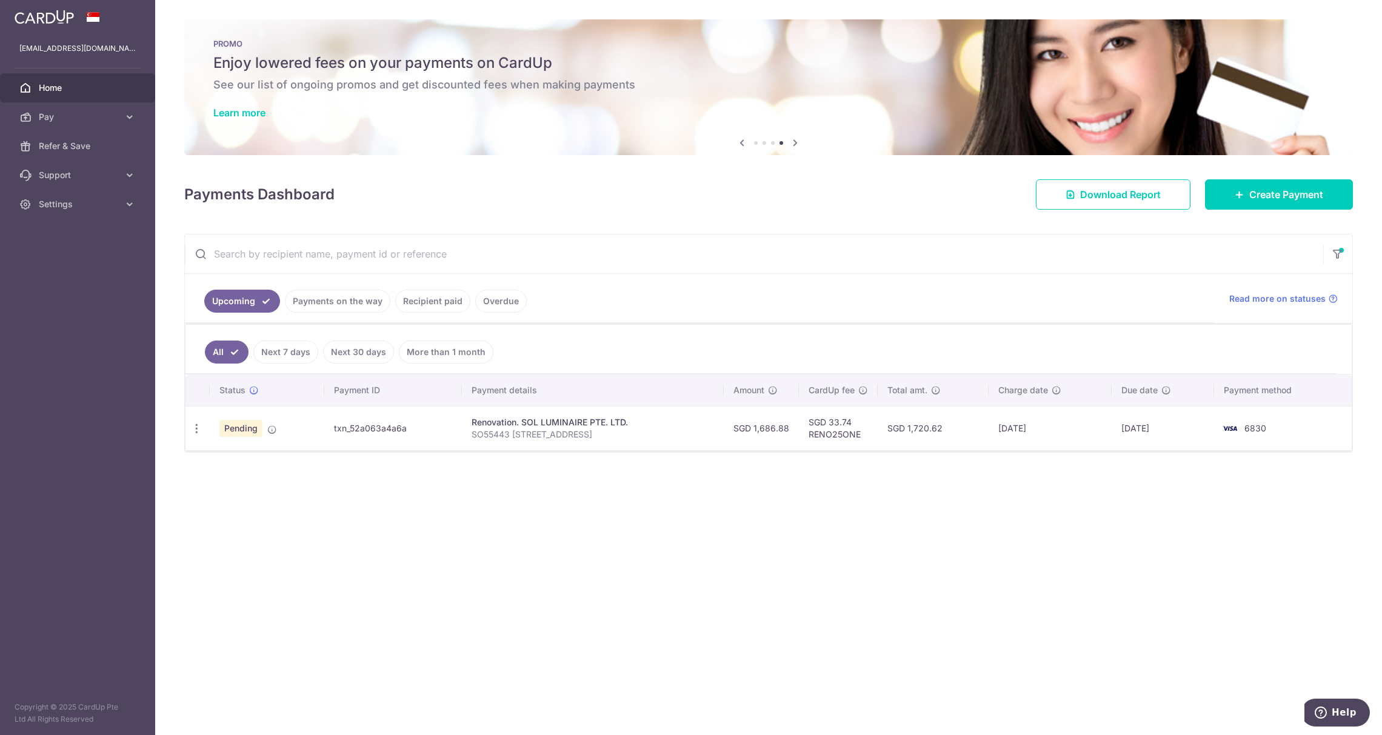
click at [475, 543] on div "× Pause Schedule Pause all future payments in this series Pause just this one p…" at bounding box center [768, 367] width 1227 height 735
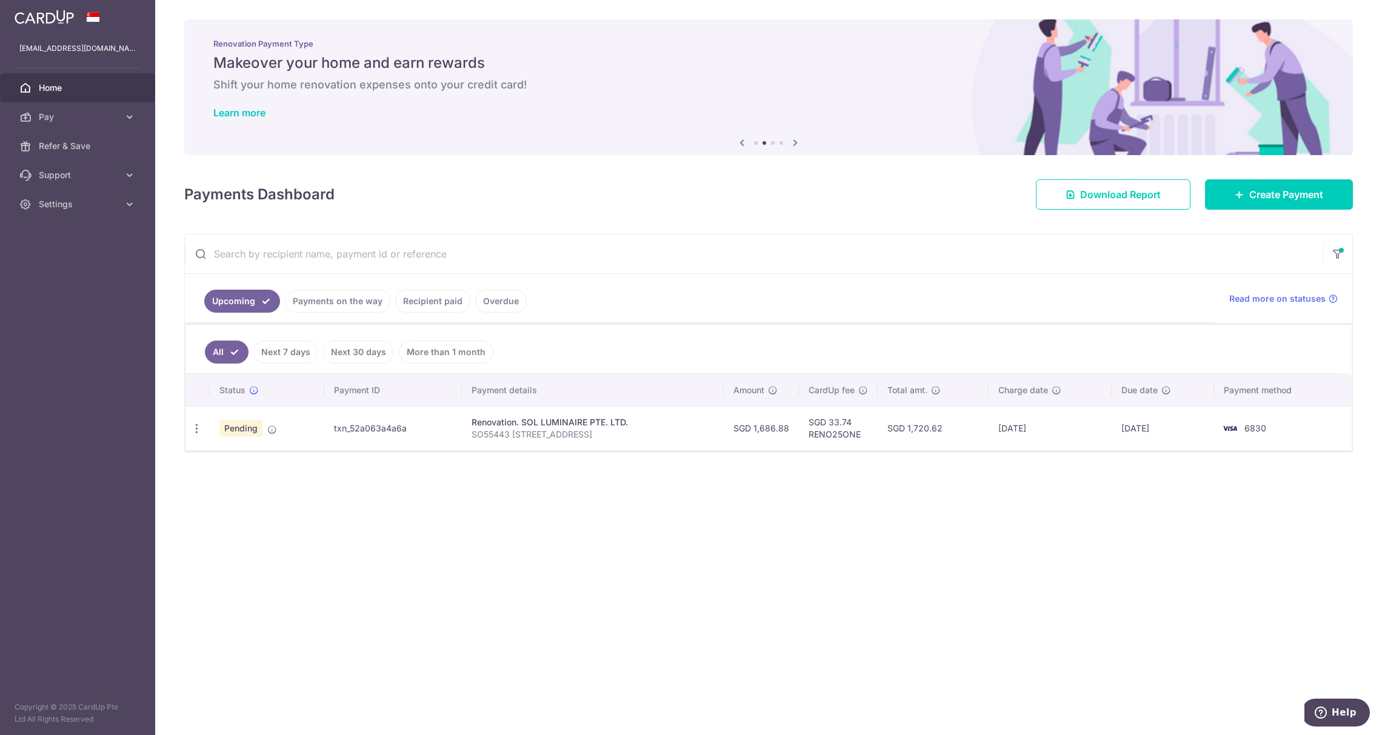
click at [595, 550] on div "× Pause Schedule Pause all future payments in this series Pause just this one p…" at bounding box center [768, 367] width 1227 height 735
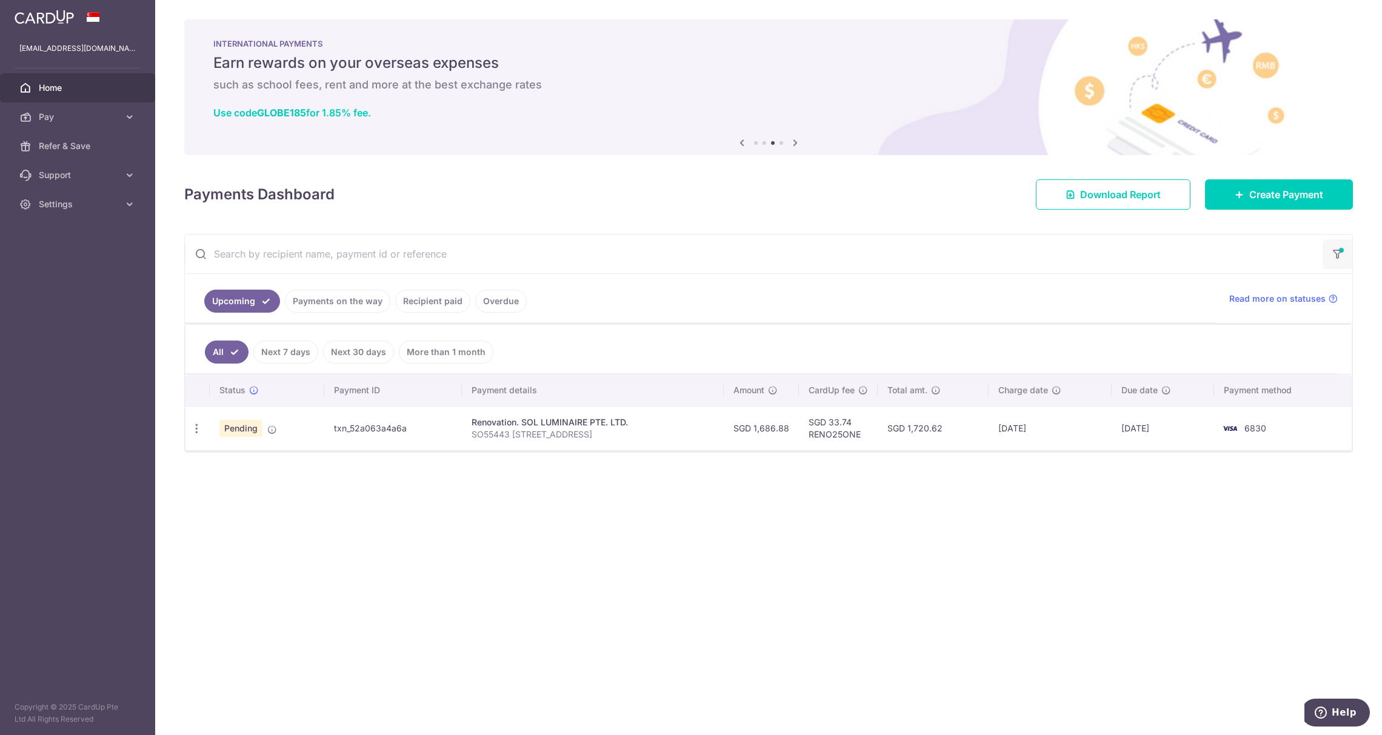
click at [1344, 253] on button "button" at bounding box center [1337, 254] width 29 height 30
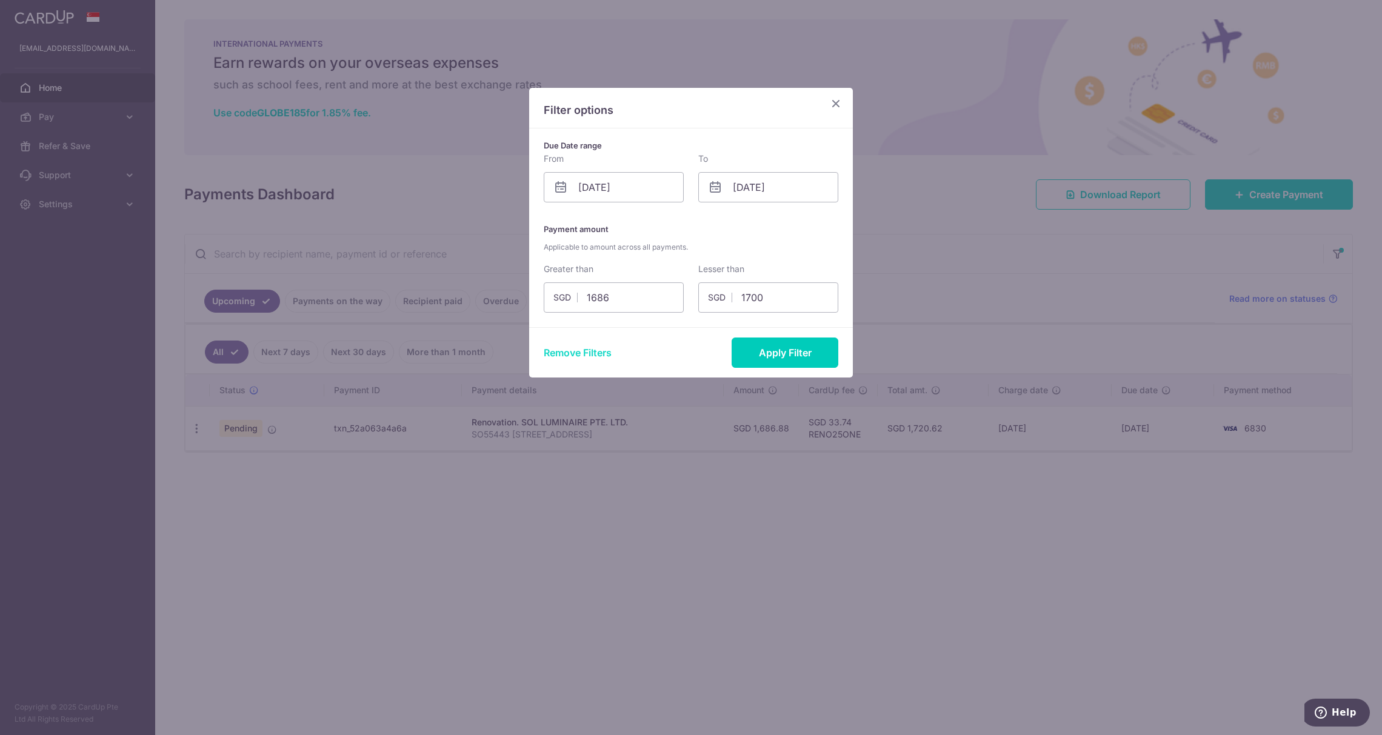
click at [593, 345] on button "Remove Filters" at bounding box center [578, 352] width 68 height 15
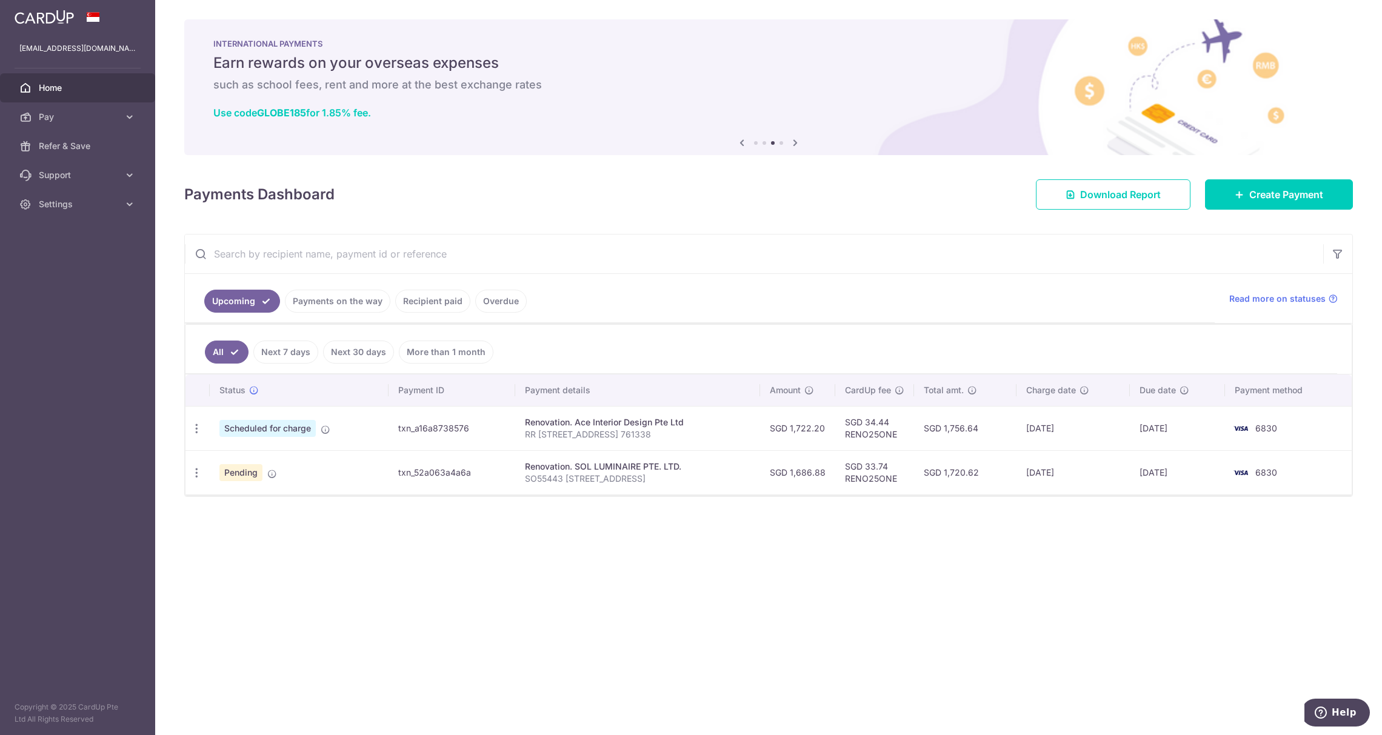
drag, startPoint x: 539, startPoint y: 250, endPoint x: 737, endPoint y: 517, distance: 332.7
click at [737, 517] on div "× Pause Schedule Pause all future payments in this series Pause just this one p…" at bounding box center [768, 367] width 1227 height 735
drag, startPoint x: 741, startPoint y: 524, endPoint x: 645, endPoint y: 293, distance: 249.2
click at [645, 293] on div "× Pause Schedule Pause all future payments in this series Pause just this one p…" at bounding box center [768, 367] width 1227 height 735
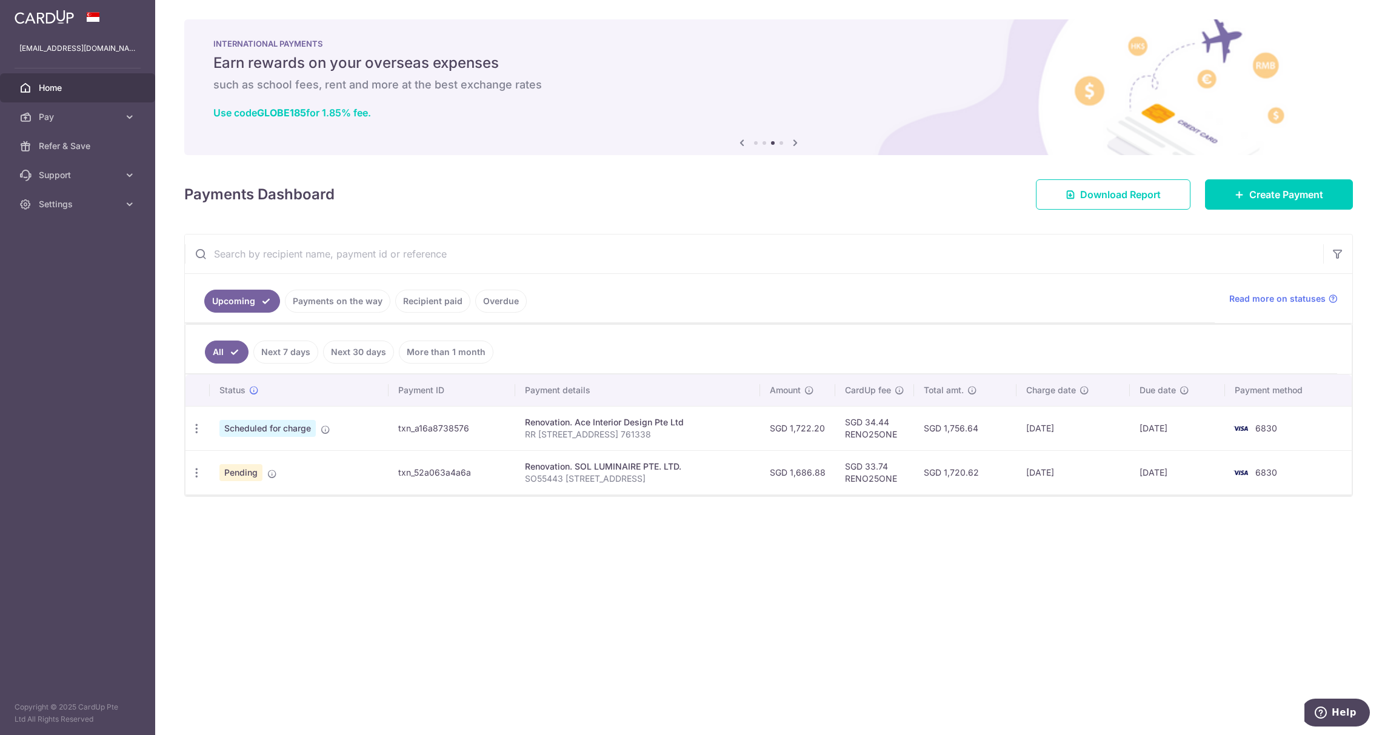
click at [769, 730] on div "× Pause Schedule Pause all future payments in this series Pause just this one p…" at bounding box center [768, 367] width 1227 height 735
